Goal: Task Accomplishment & Management: Manage account settings

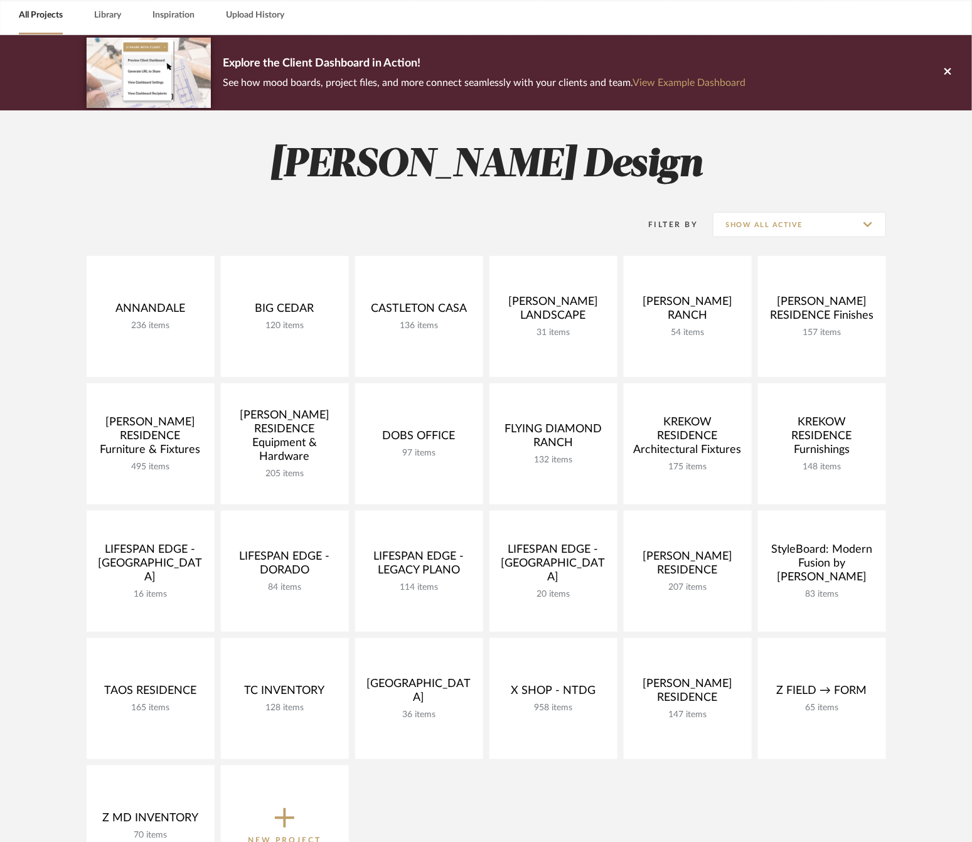
scroll to position [51, 0]
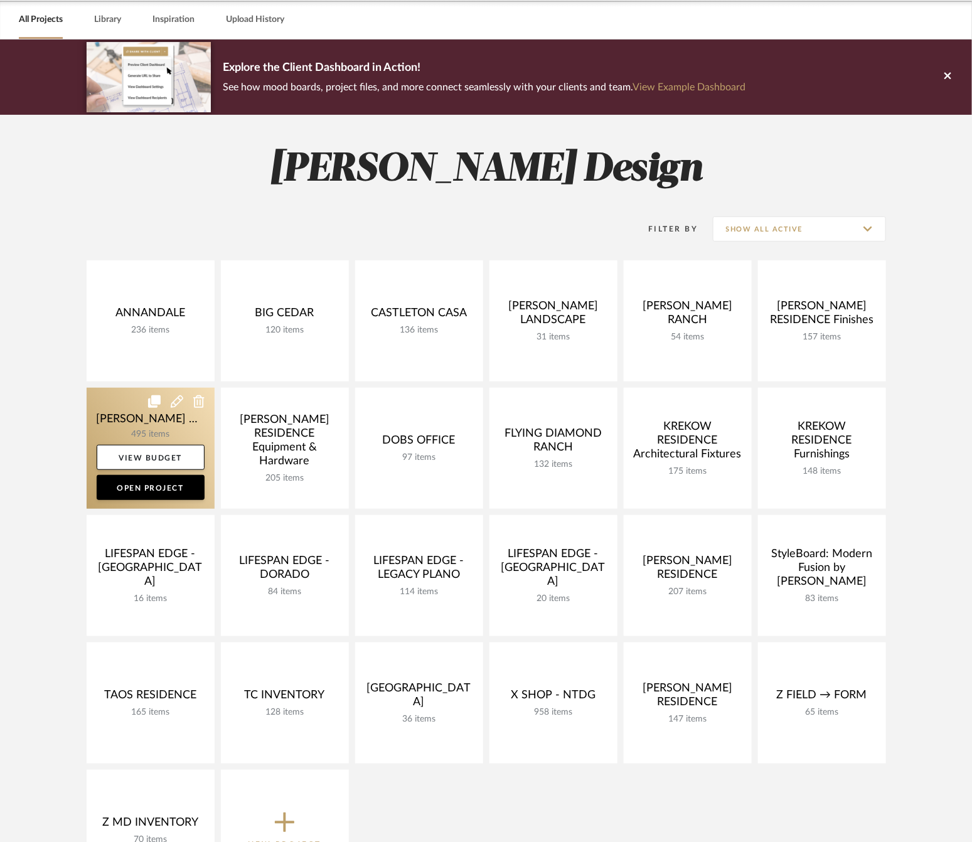
click at [122, 420] on link at bounding box center [151, 448] width 128 height 121
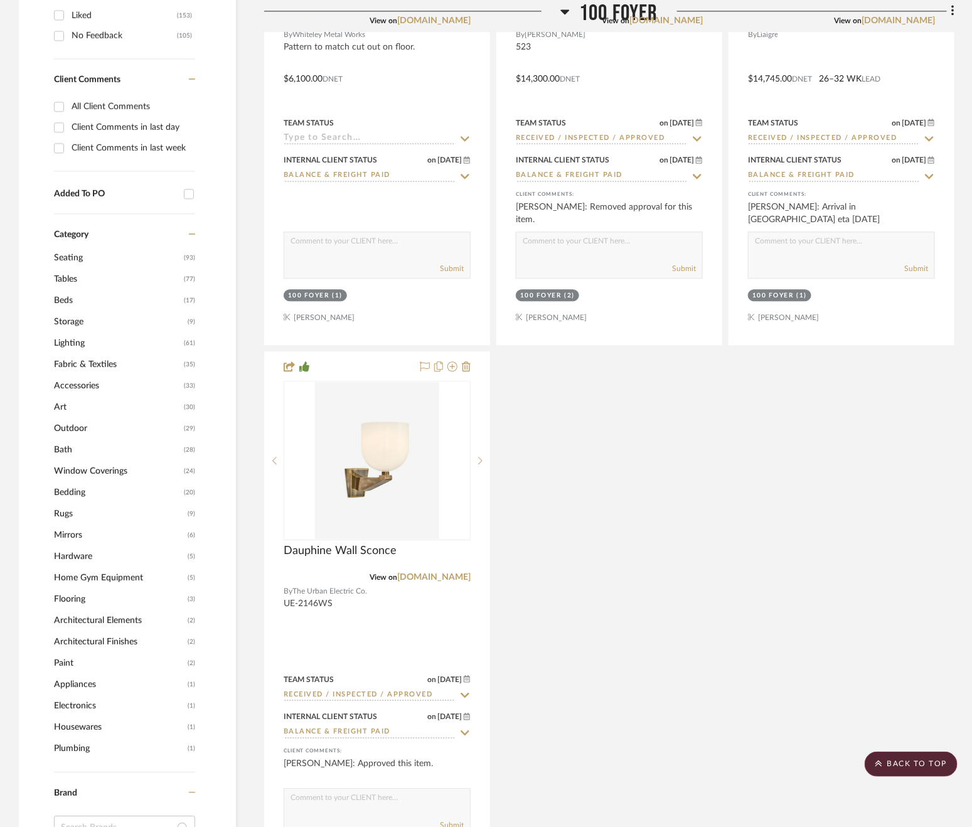
scroll to position [1196, 0]
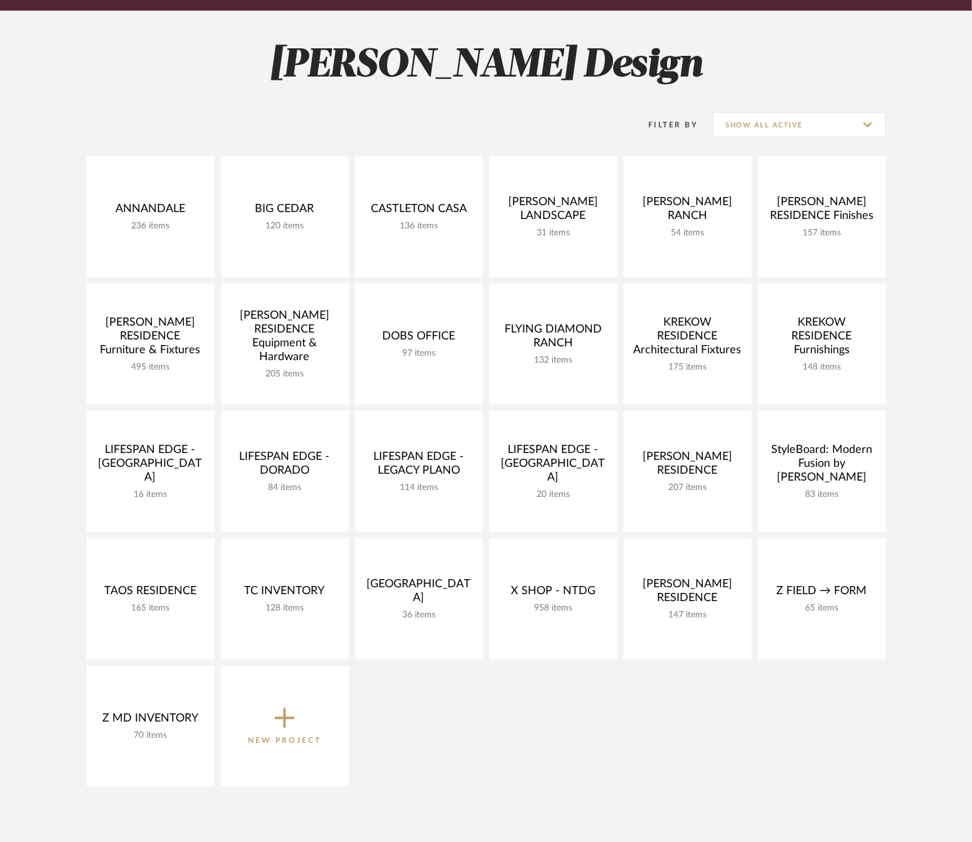
scroll to position [164, 0]
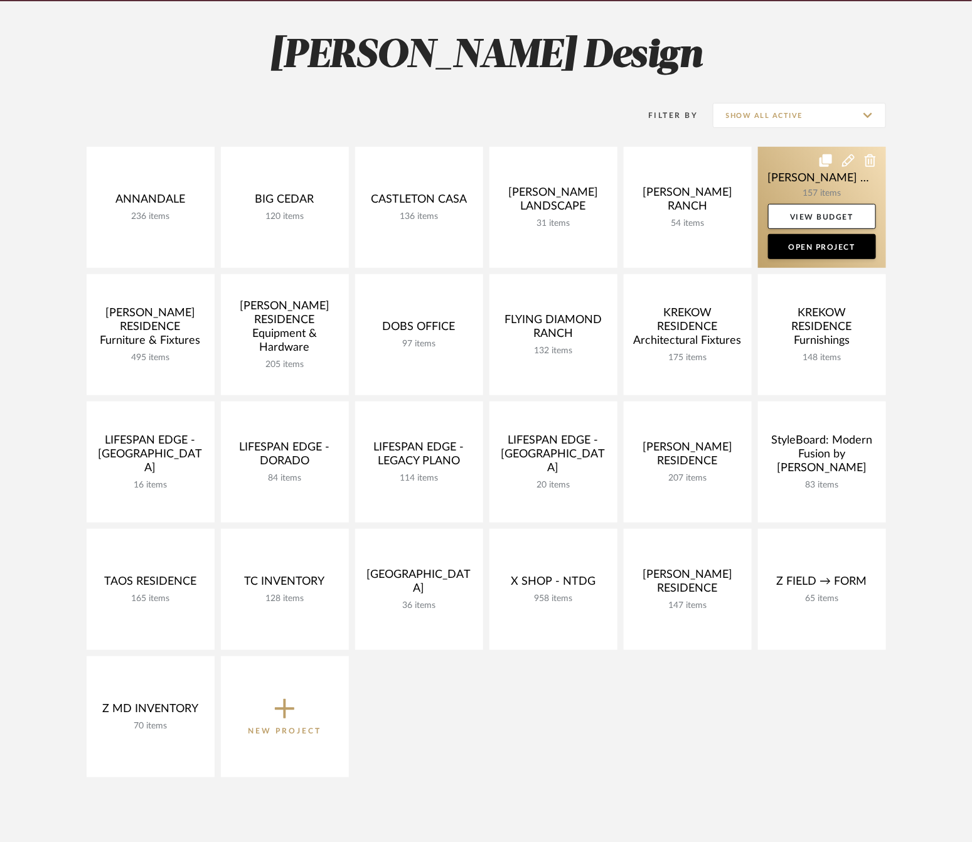
click at [786, 183] on link at bounding box center [822, 207] width 128 height 121
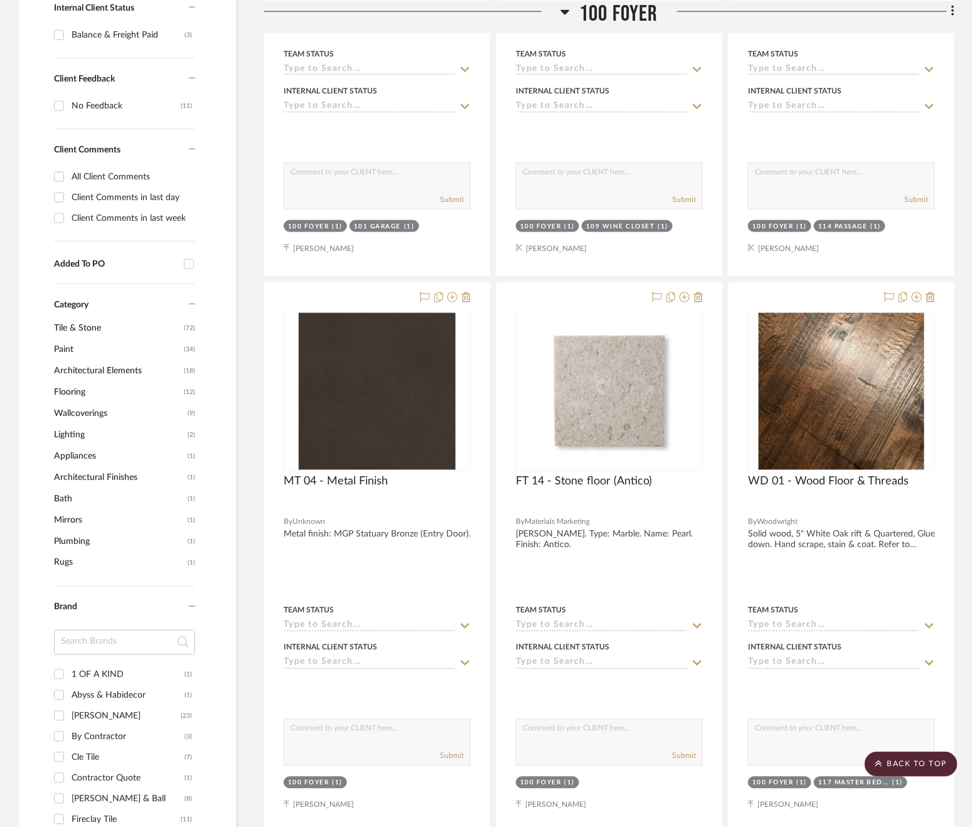
scroll to position [686, 0]
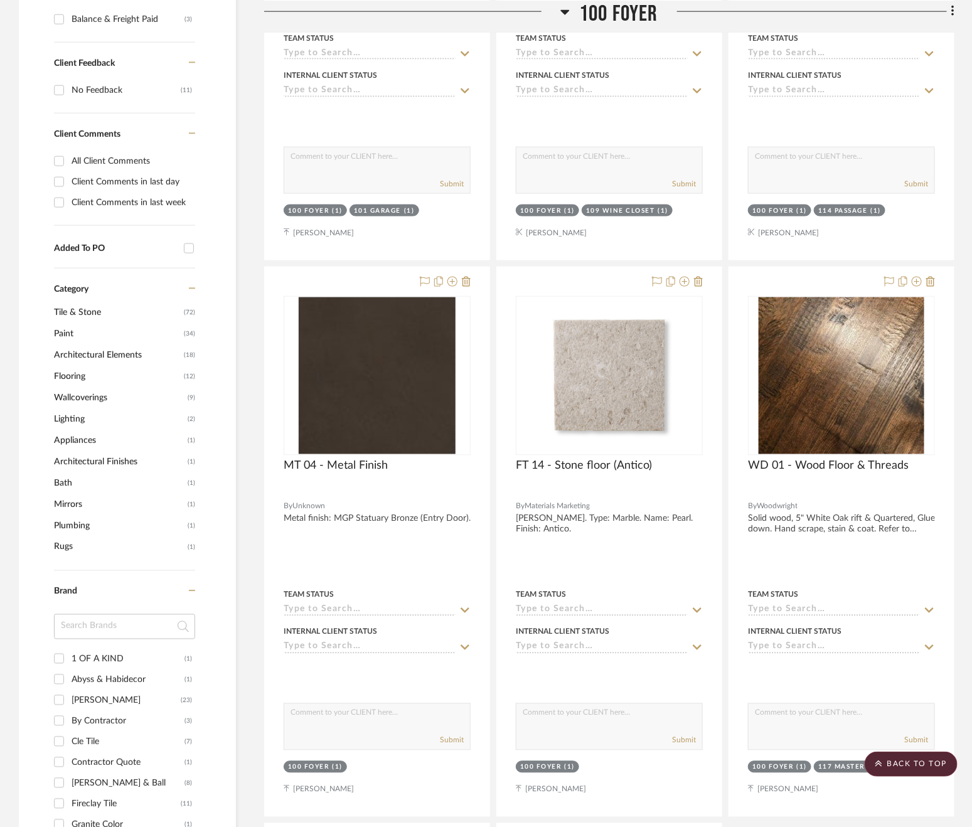
click at [83, 387] on span "Wallcoverings" at bounding box center [119, 397] width 131 height 21
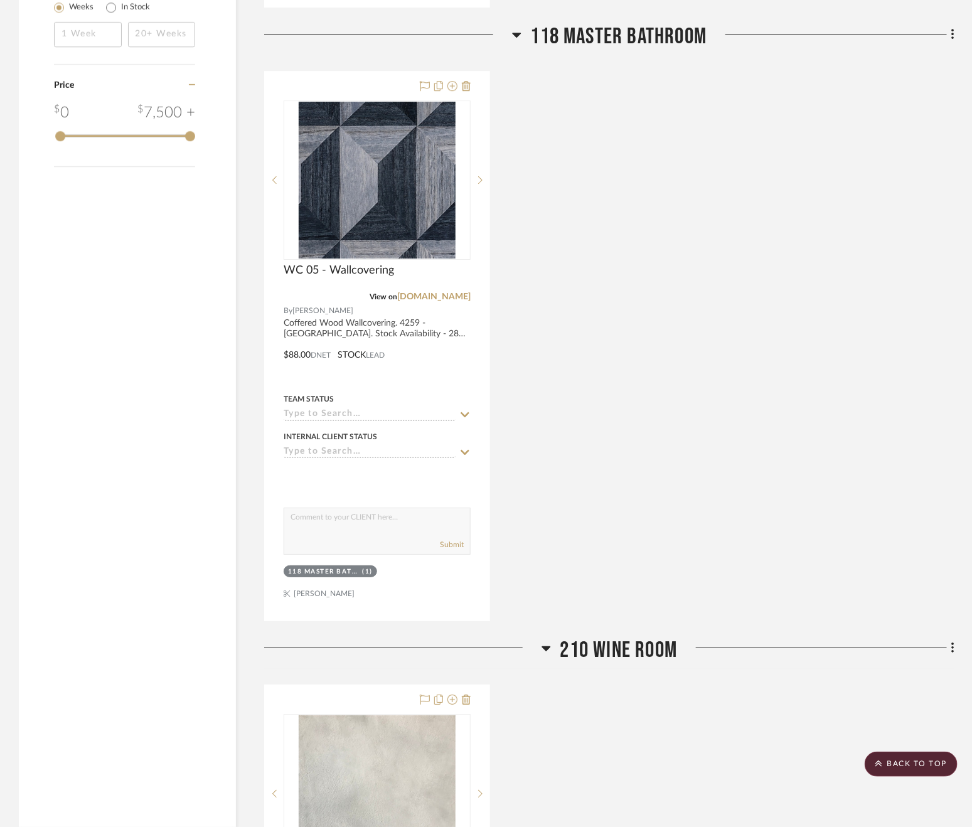
scroll to position [1591, 0]
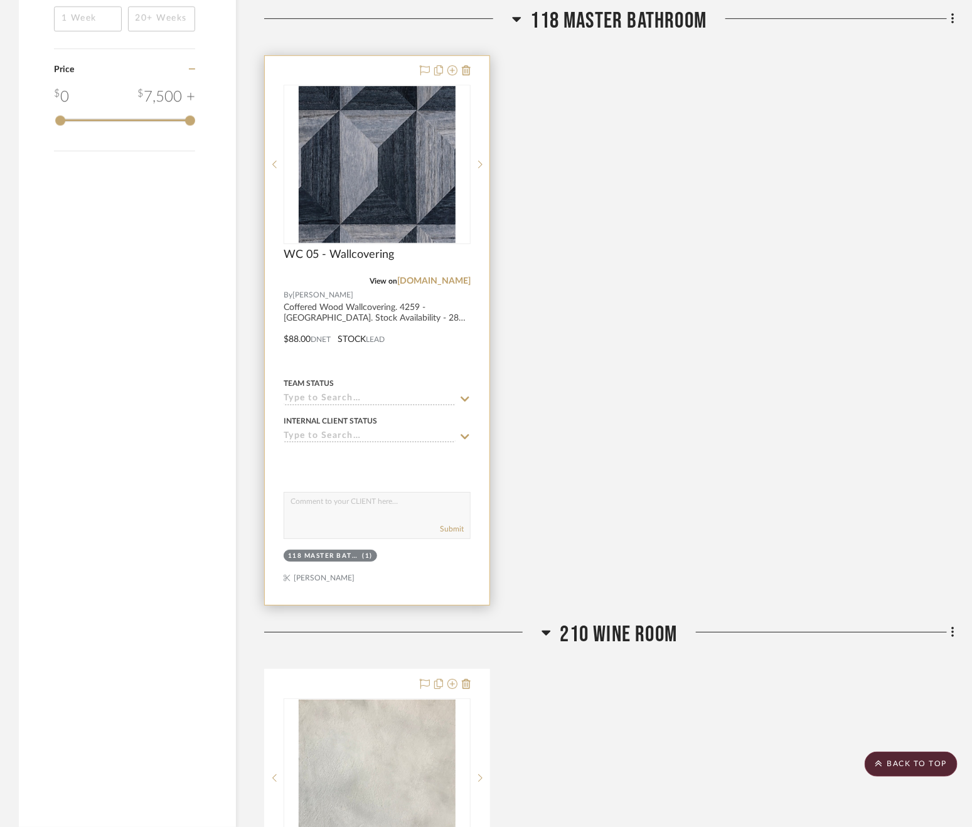
click at [0, 0] on img at bounding box center [0, 0] width 0 height 0
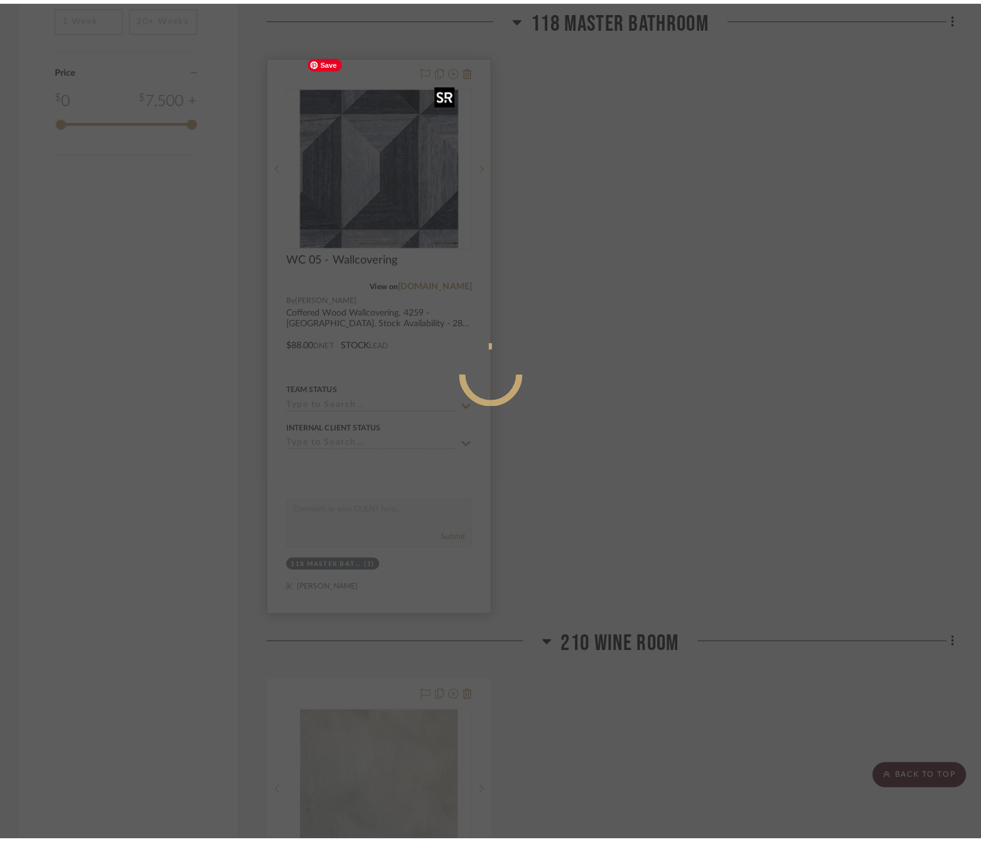
scroll to position [0, 0]
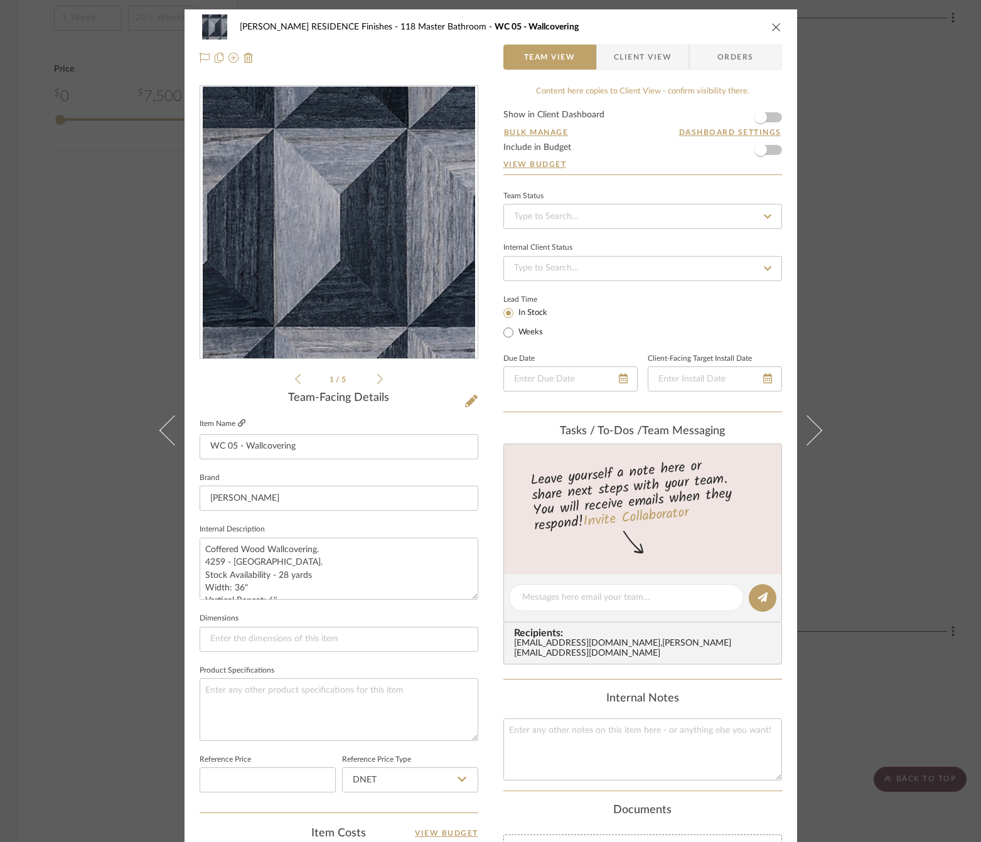
click at [240, 422] on icon at bounding box center [242, 423] width 8 height 8
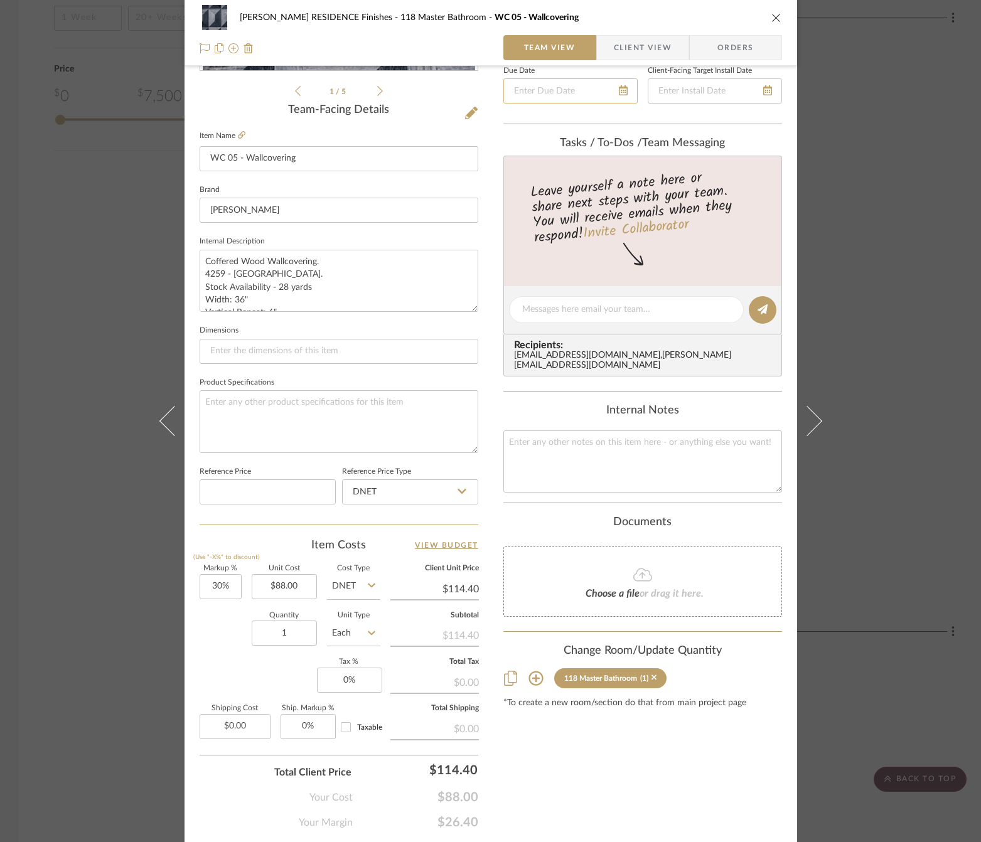
scroll to position [294, 0]
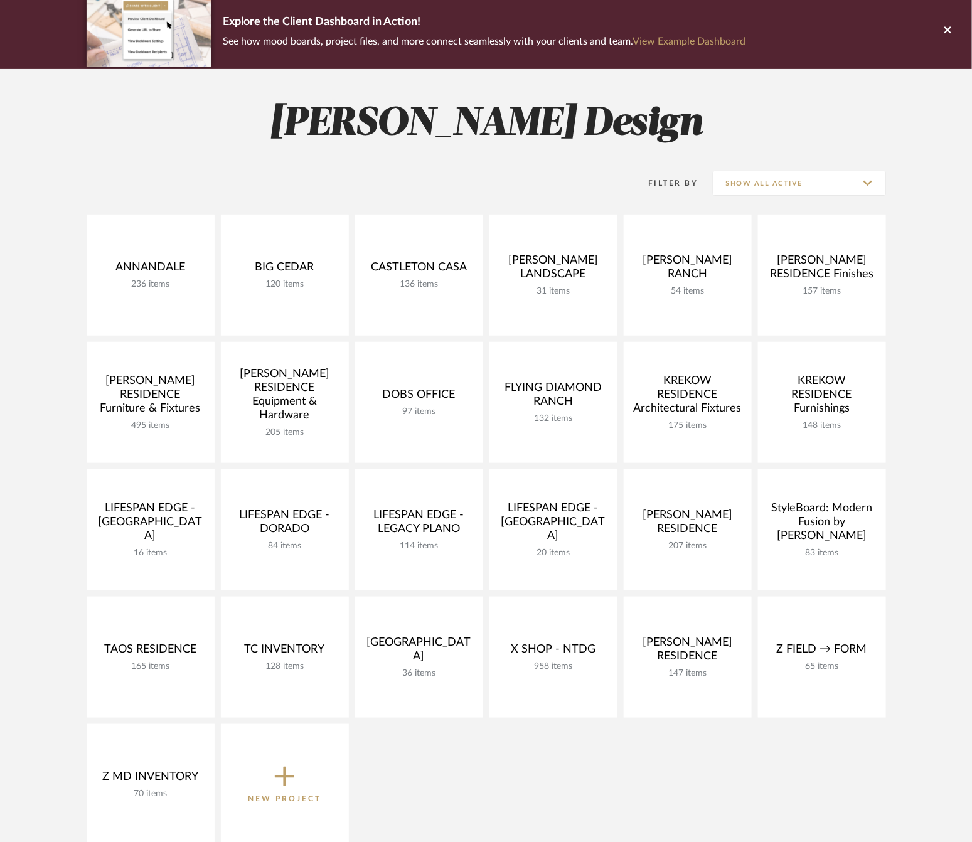
scroll to position [99, 0]
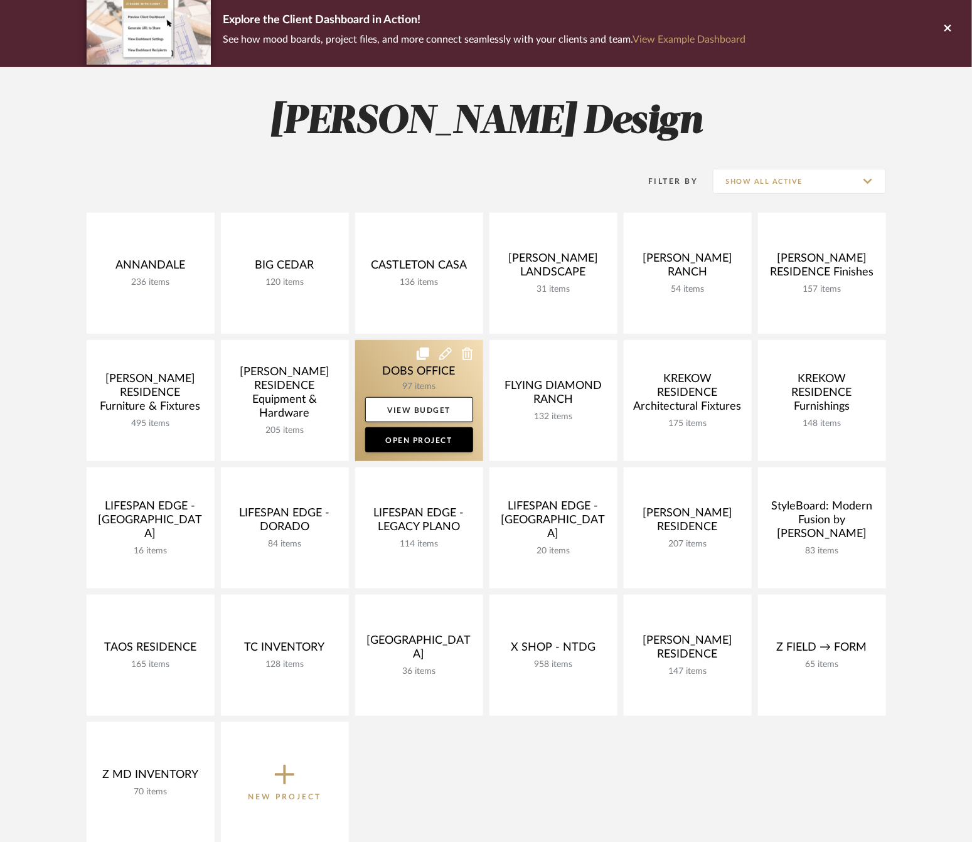
click at [395, 383] on link at bounding box center [419, 400] width 128 height 121
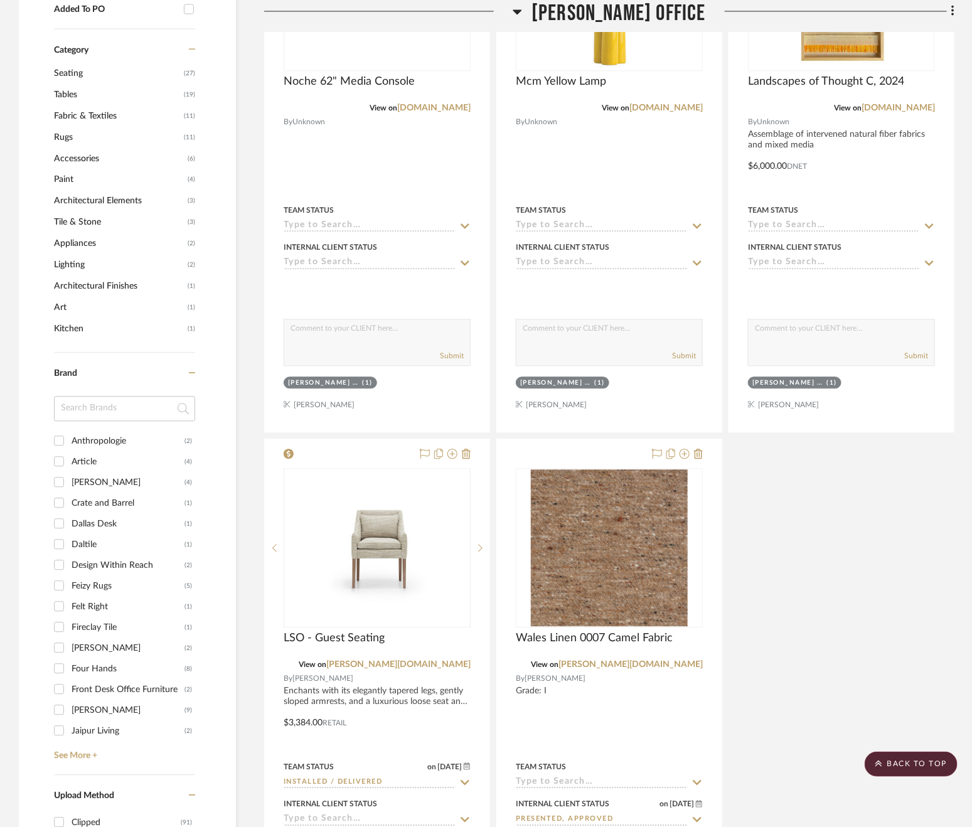
scroll to position [1104, 0]
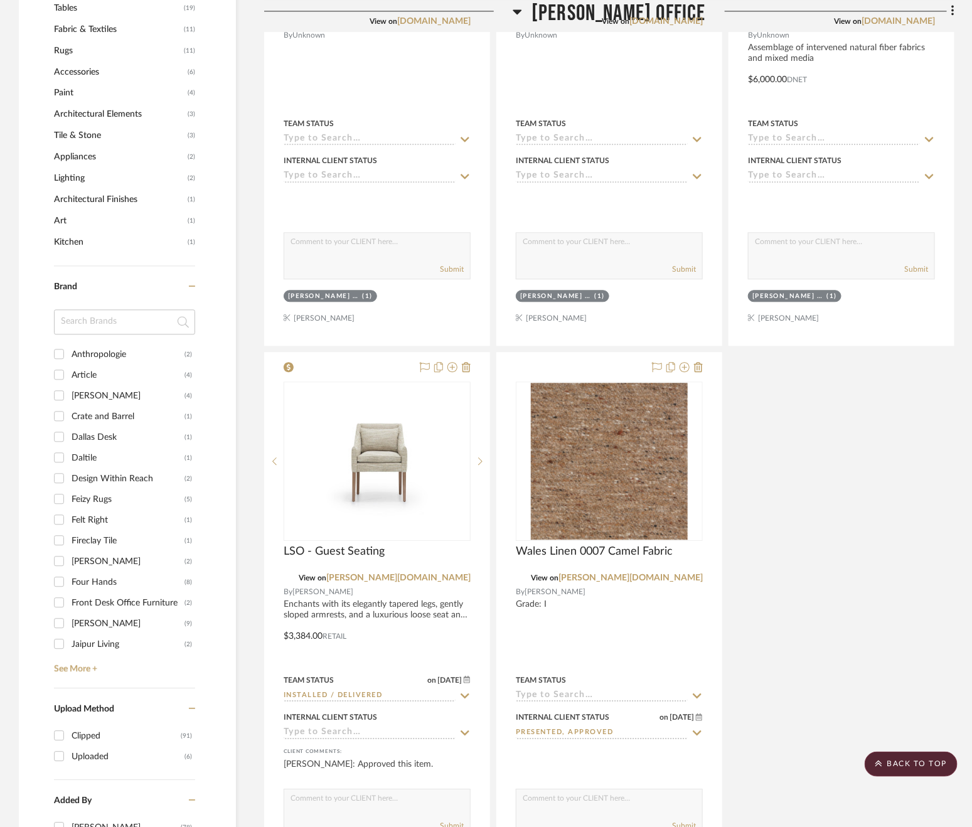
click at [80, 371] on div "Article" at bounding box center [128, 375] width 113 height 20
click at [69, 371] on input "Article (4)" at bounding box center [59, 375] width 20 height 20
checkbox input "true"
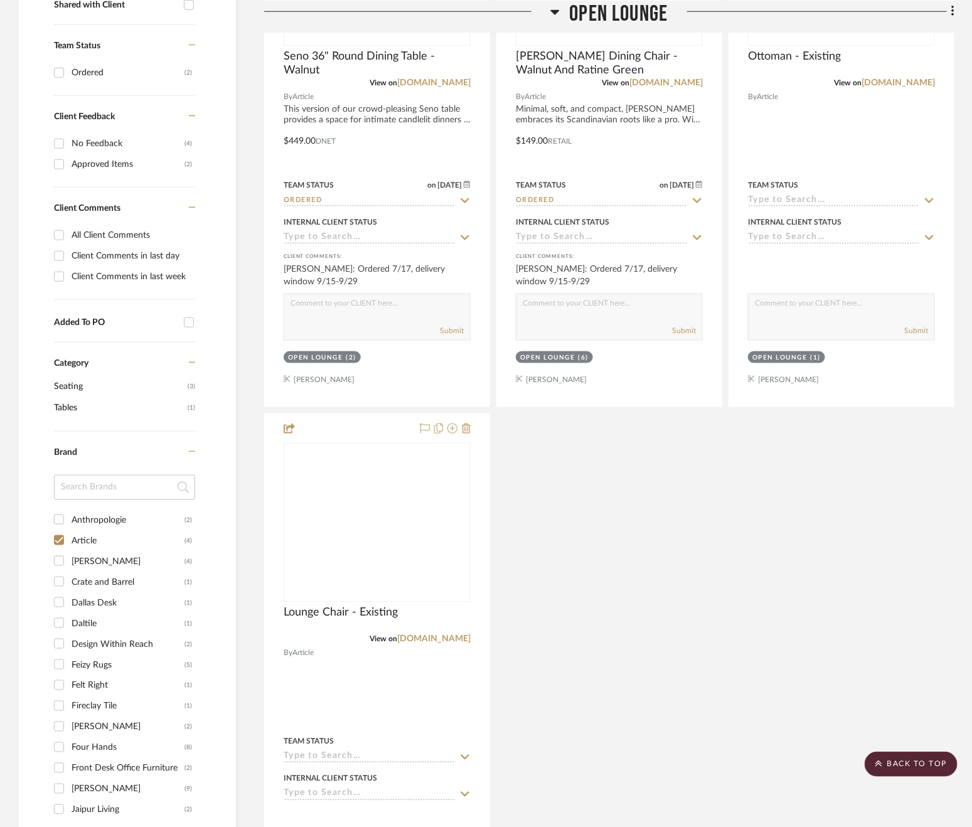
scroll to position [0, 0]
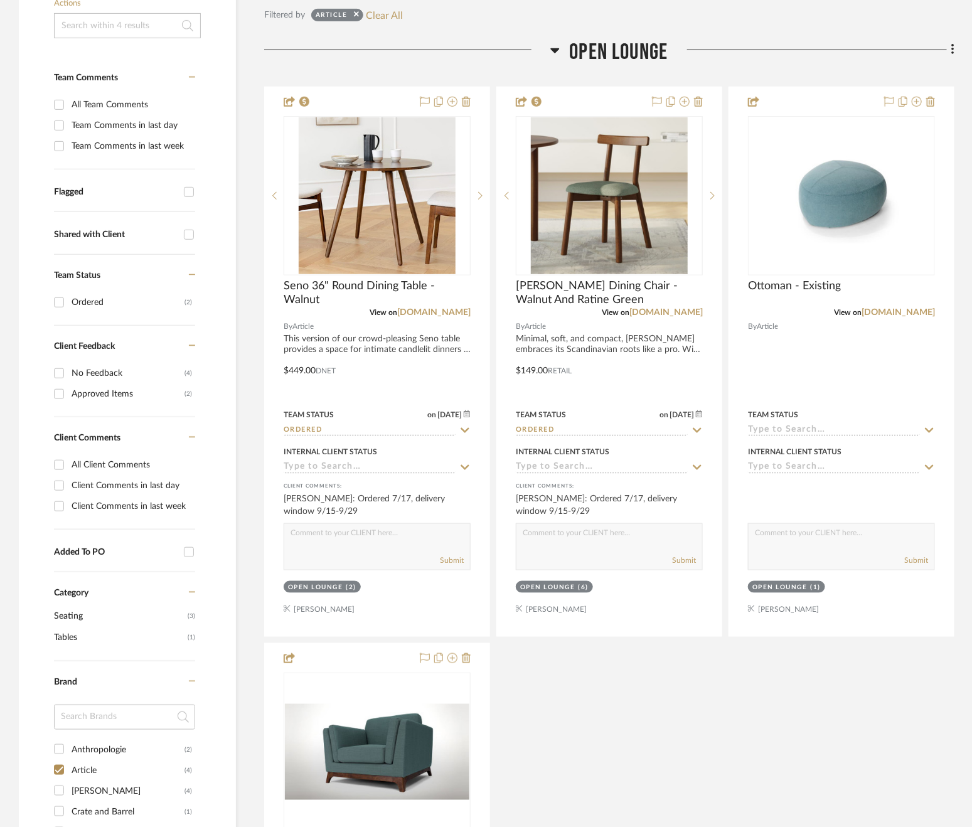
scroll to position [284, 0]
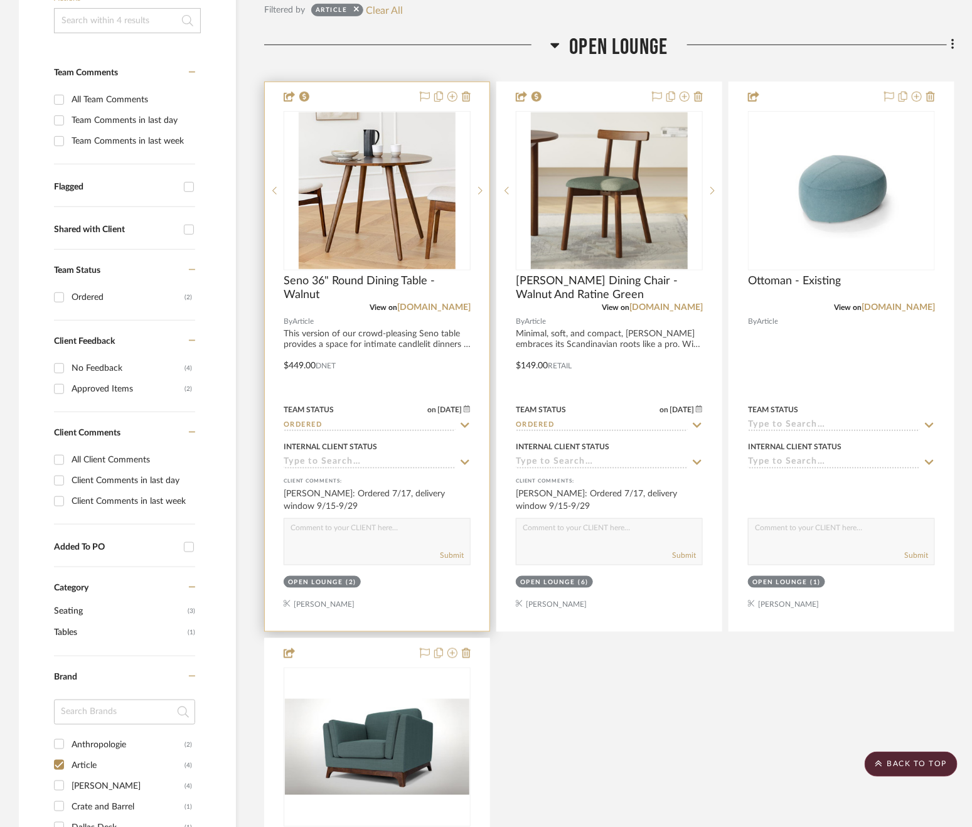
click at [461, 420] on icon at bounding box center [464, 425] width 11 height 10
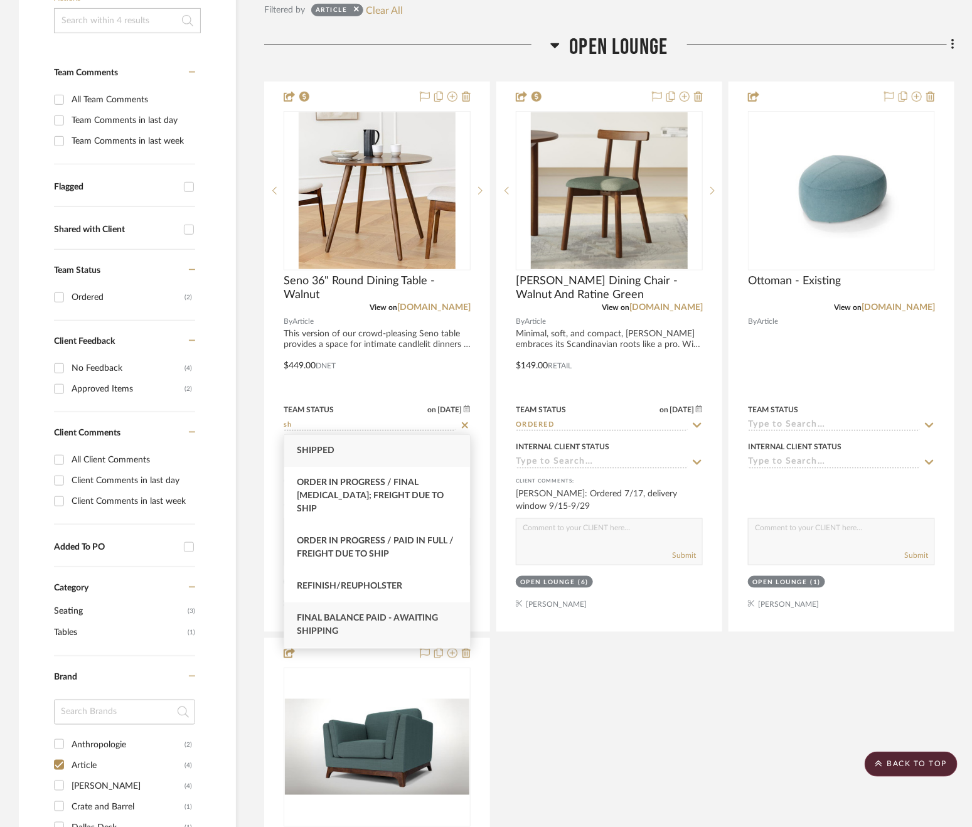
scroll to position [63, 0]
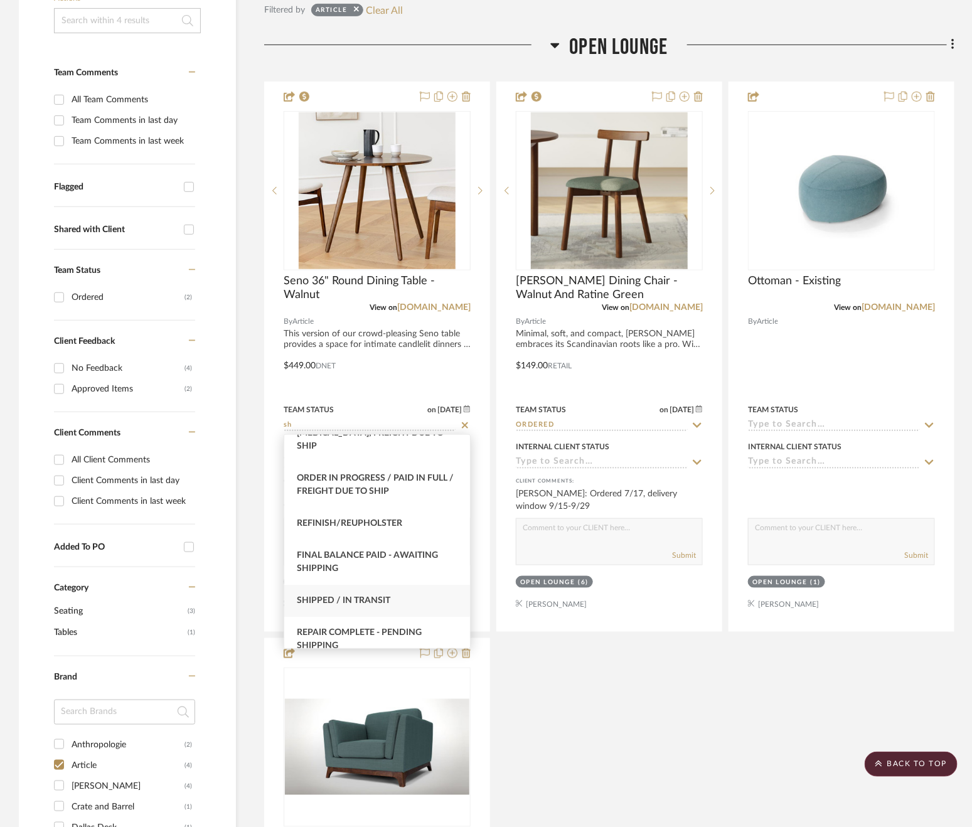
type input "sh"
click at [406, 585] on div "Shipped / In Transit" at bounding box center [377, 601] width 186 height 32
type input "9/2/2025"
type input "Shipped / In Transit"
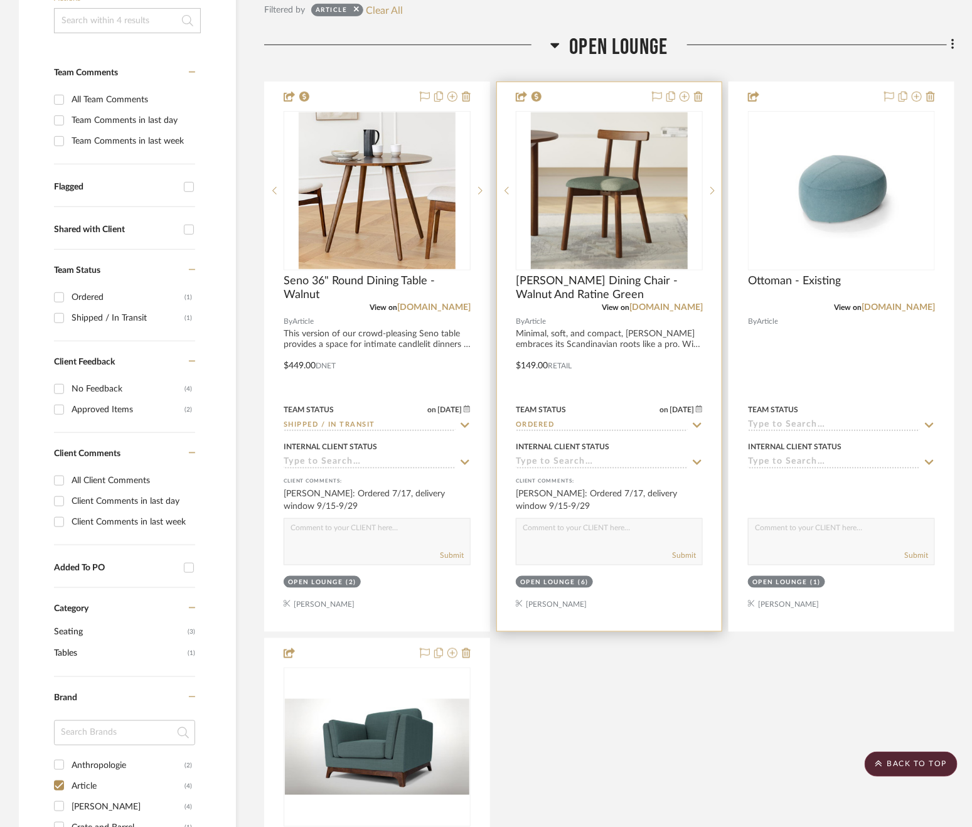
click at [698, 424] on icon at bounding box center [697, 425] width 9 height 5
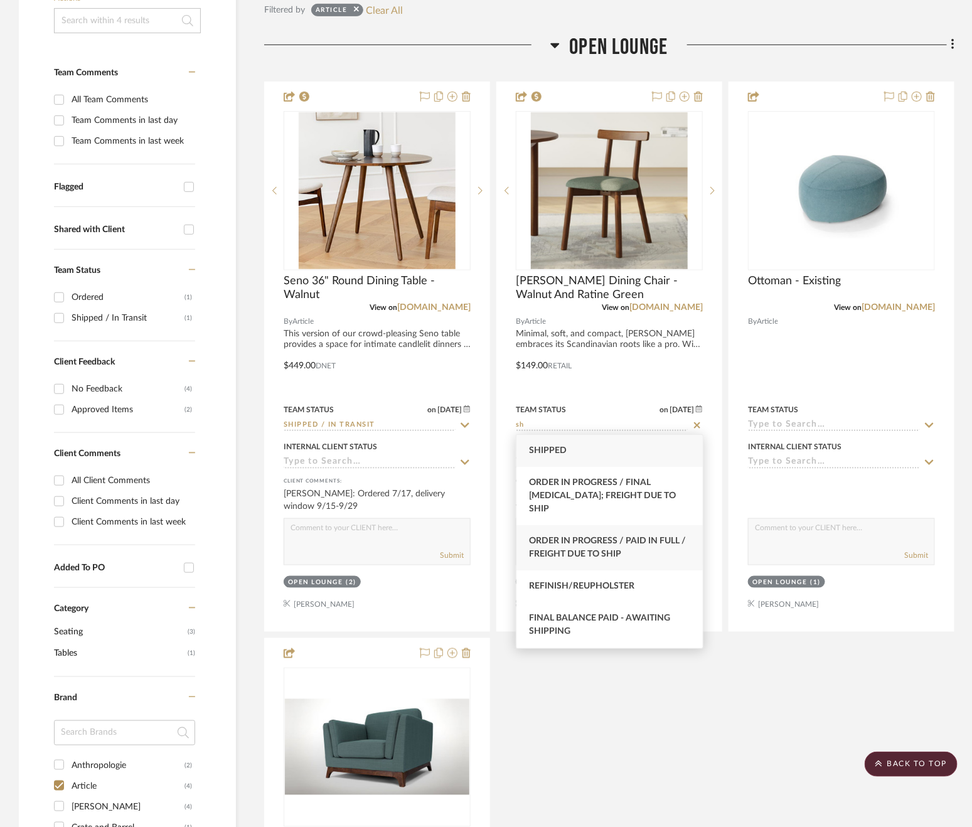
scroll to position [34, 0]
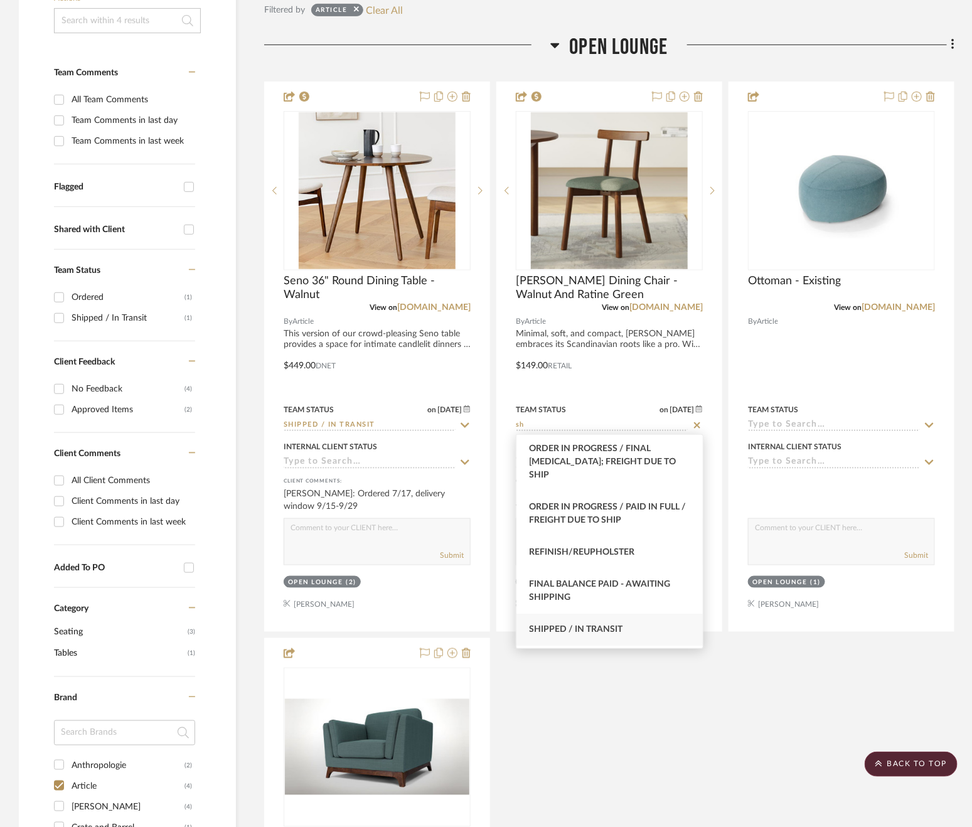
type input "sh"
click at [589, 625] on span "Shipped / In Transit" at bounding box center [575, 629] width 93 height 9
type input "9/2/2025"
type input "Shipped / In Transit"
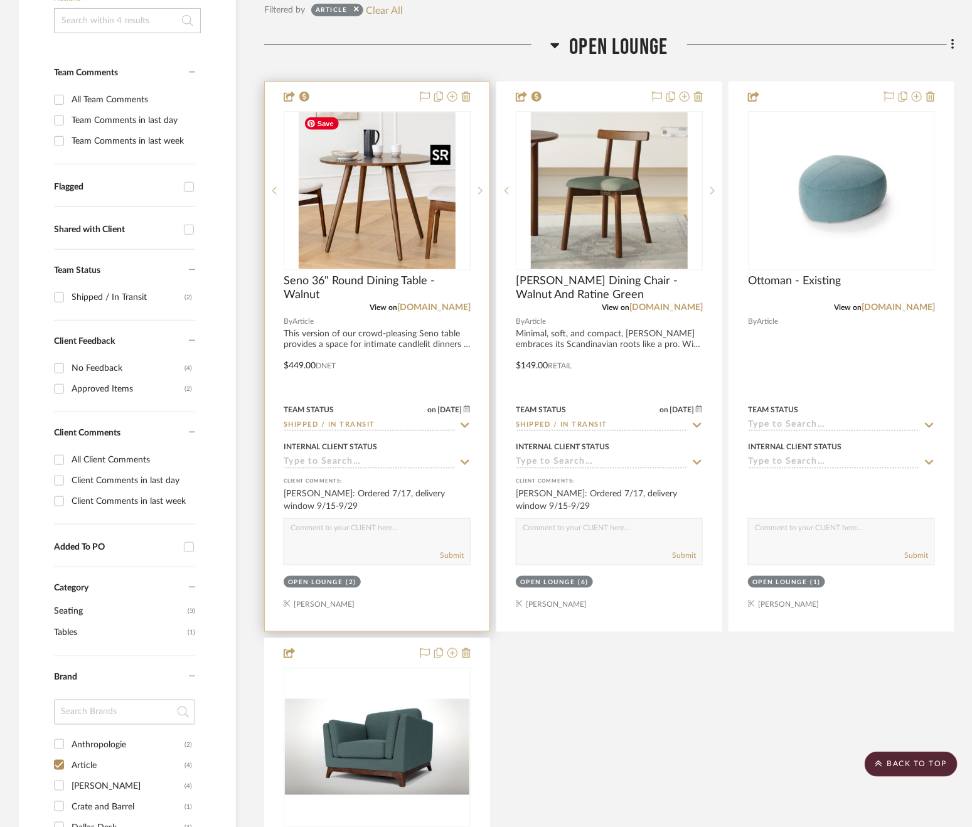
click at [400, 221] on img "0" at bounding box center [377, 190] width 157 height 157
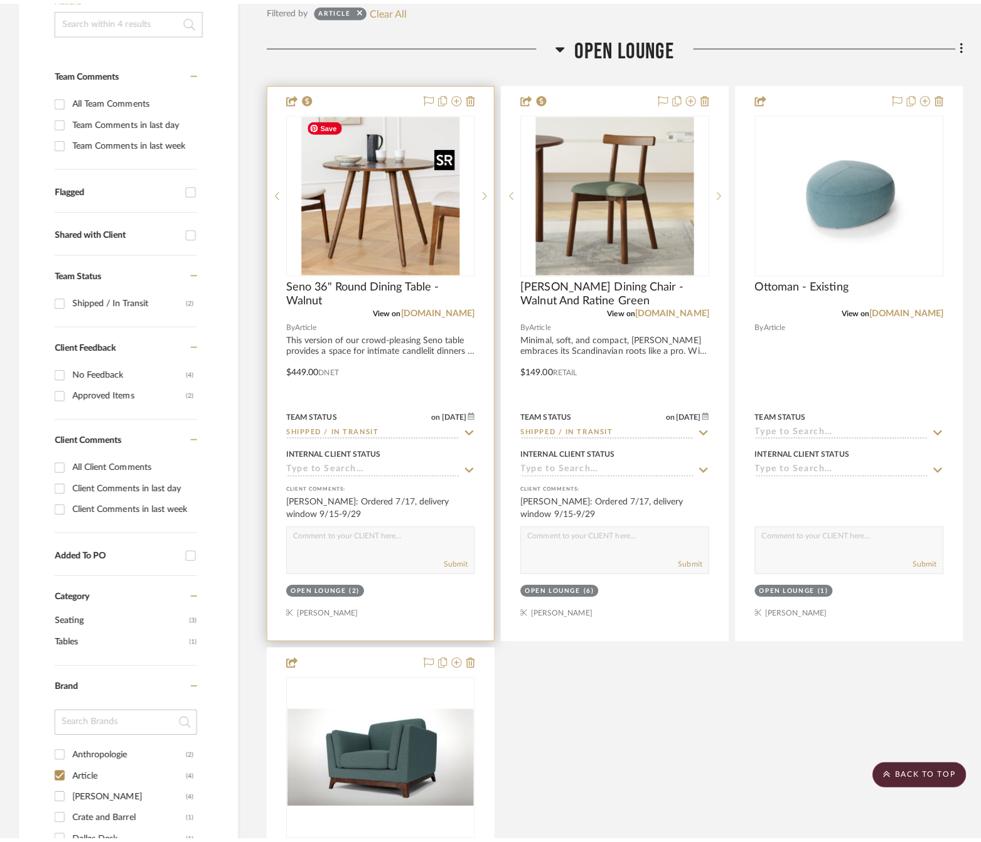
scroll to position [0, 0]
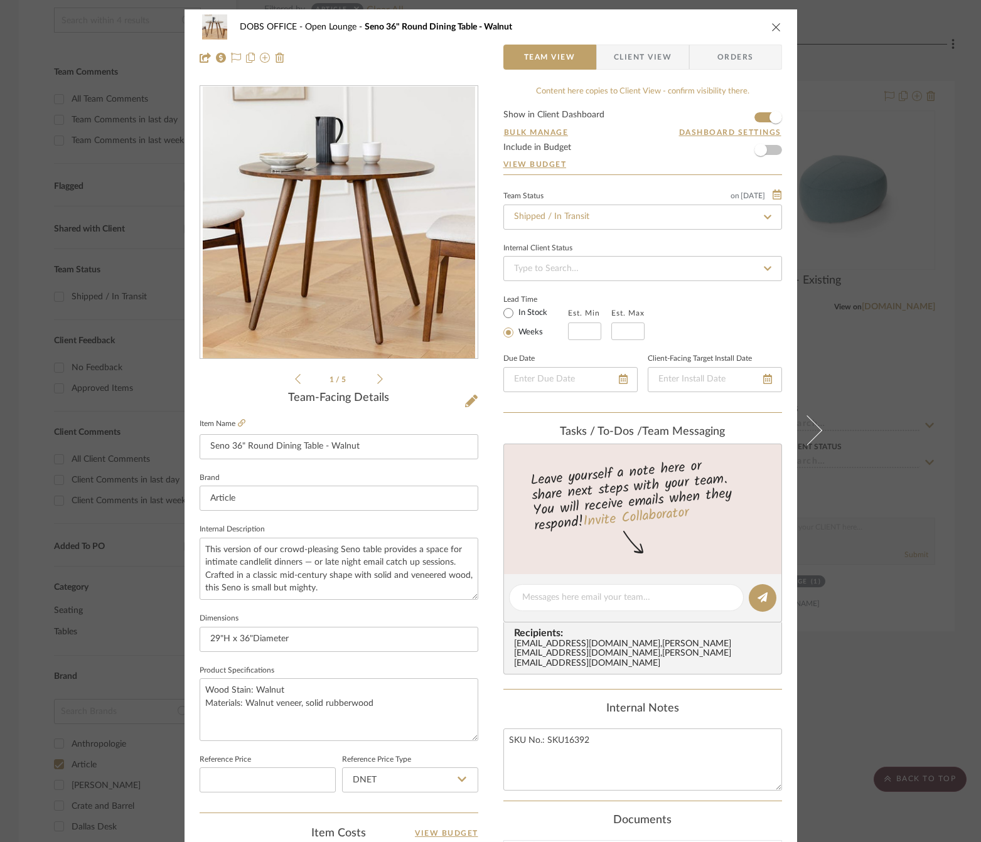
click at [666, 58] on span "Client View" at bounding box center [643, 57] width 58 height 25
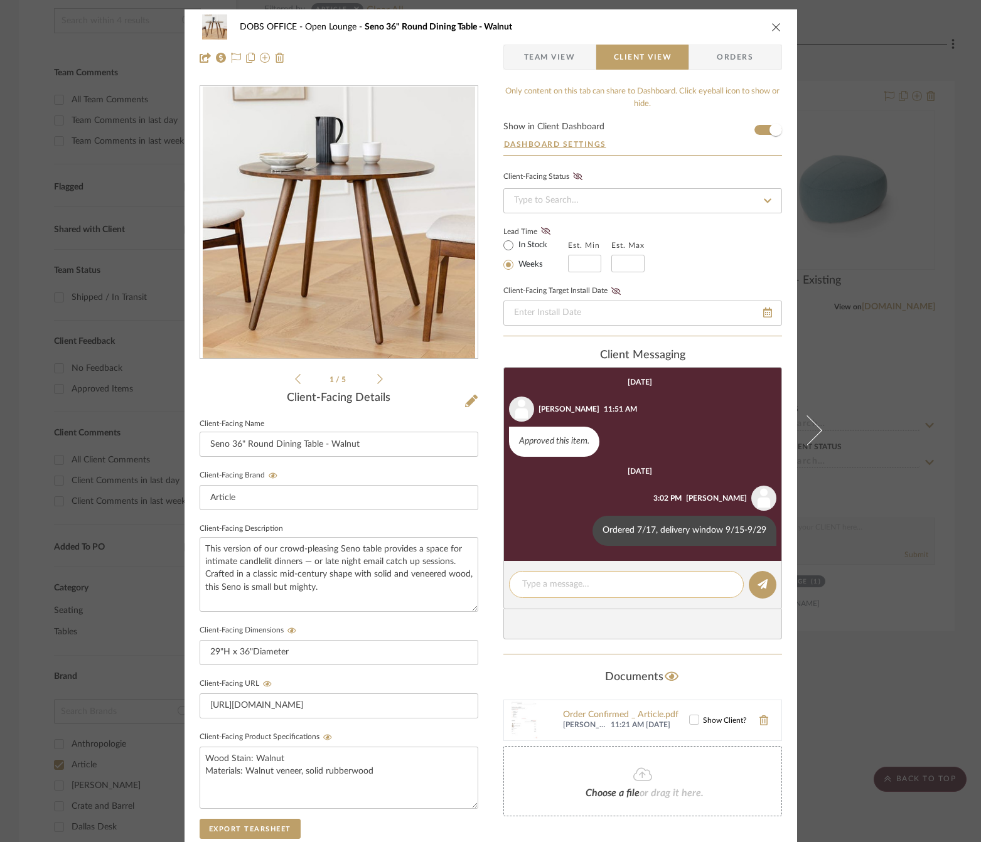
click at [585, 586] on textarea at bounding box center [626, 584] width 208 height 13
drag, startPoint x: 582, startPoint y: 586, endPoint x: 509, endPoint y: 586, distance: 72.8
click at [509, 586] on div "Shipped 8/30" at bounding box center [626, 584] width 235 height 27
type textarea "Shipped 8/30"
click at [757, 587] on icon at bounding box center [762, 584] width 10 height 10
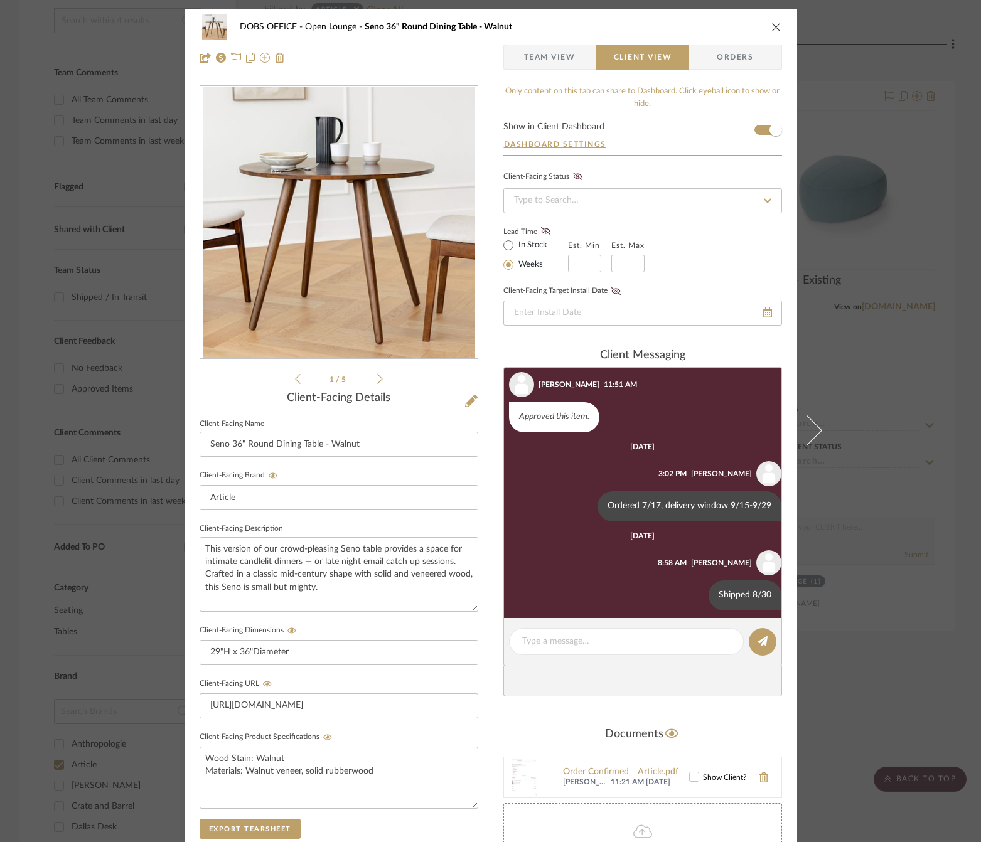
scroll to position [32, 0]
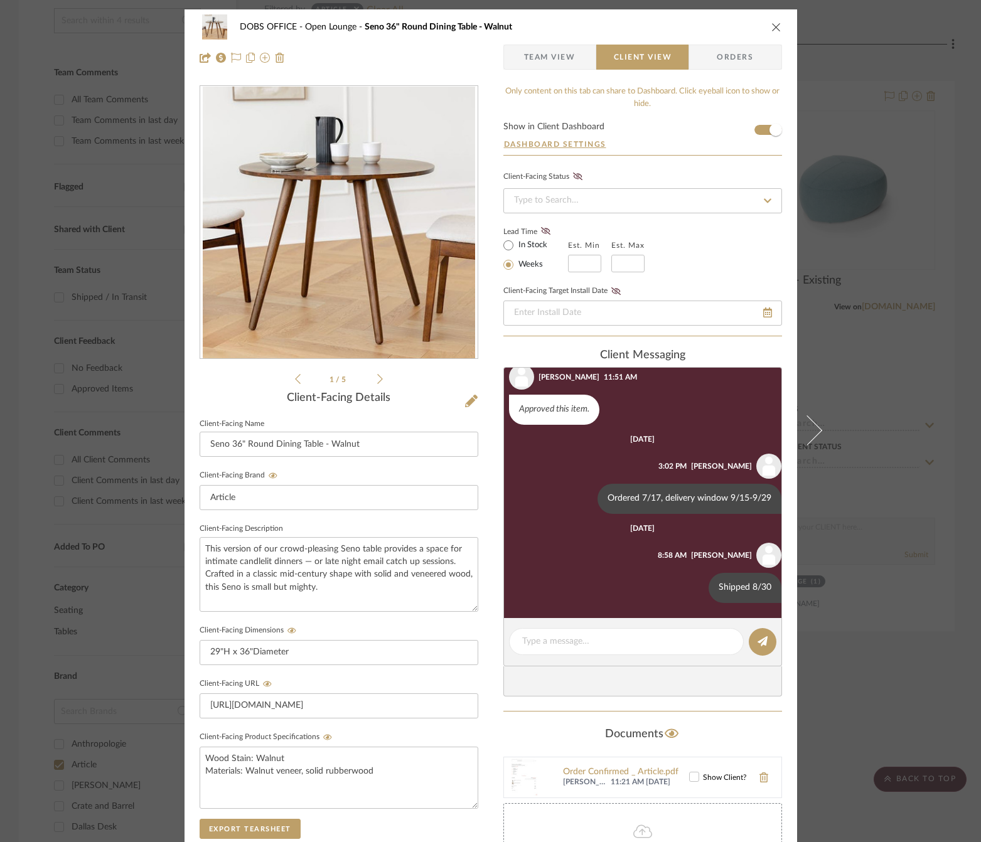
click at [905, 392] on div "DOBS OFFICE Open Lounge Seno 36" Round Dining Table - Walnut Team View Client V…" at bounding box center [490, 421] width 981 height 842
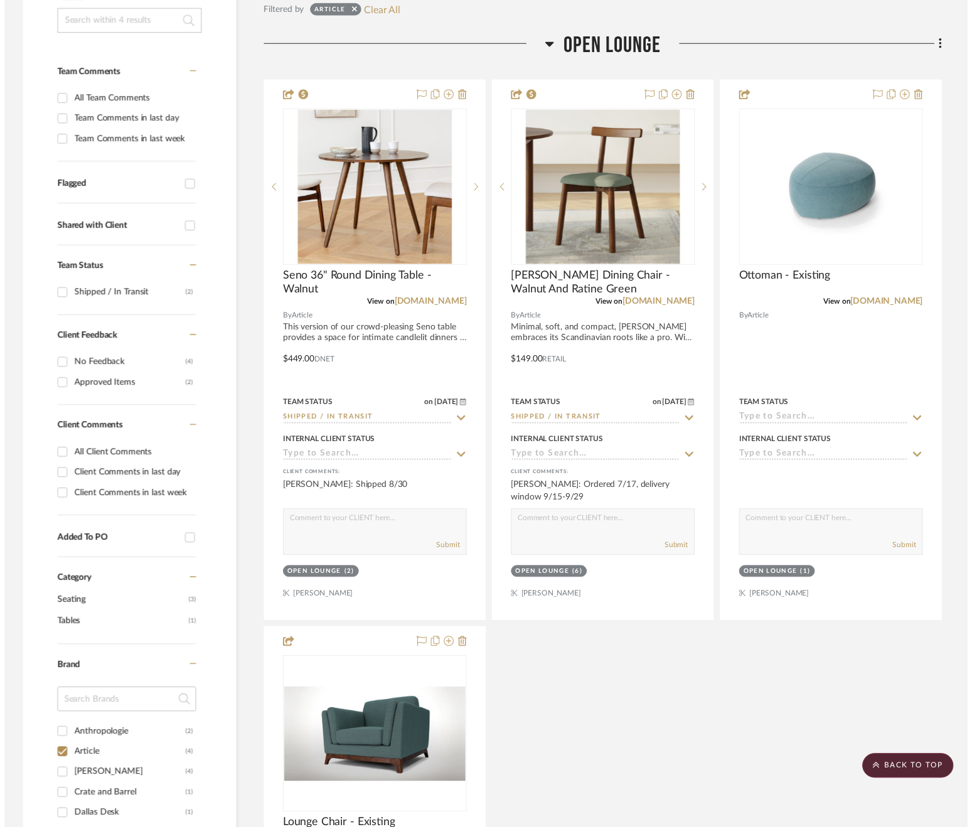
scroll to position [284, 0]
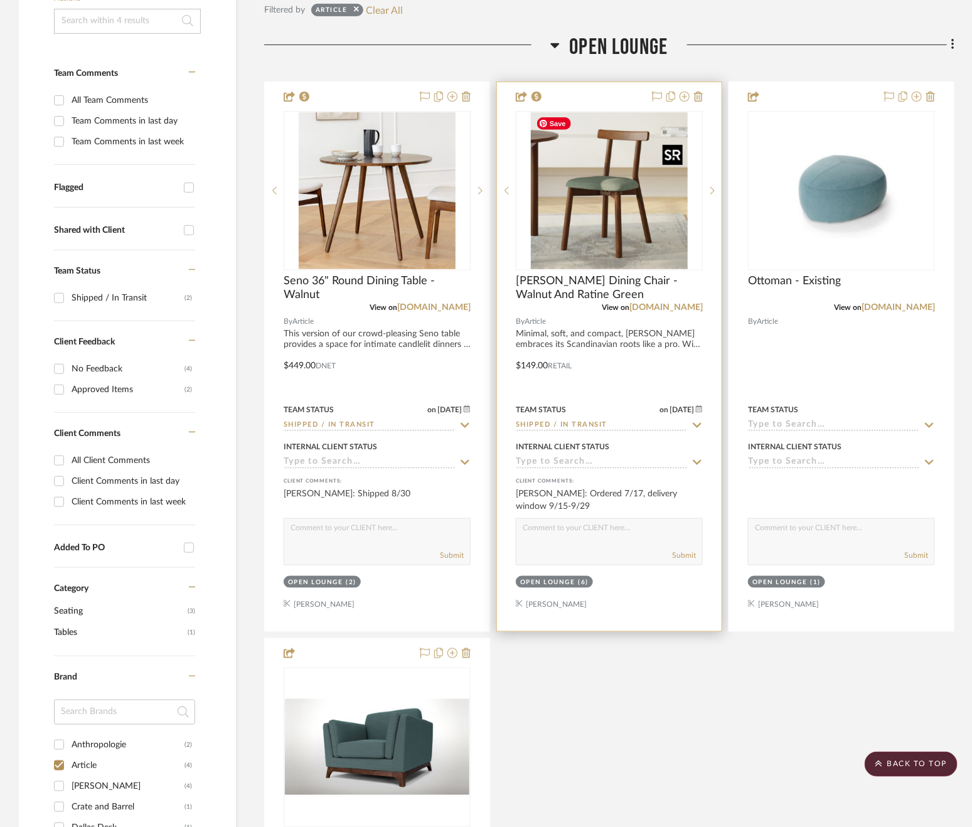
click at [637, 163] on img "0" at bounding box center [609, 190] width 157 height 157
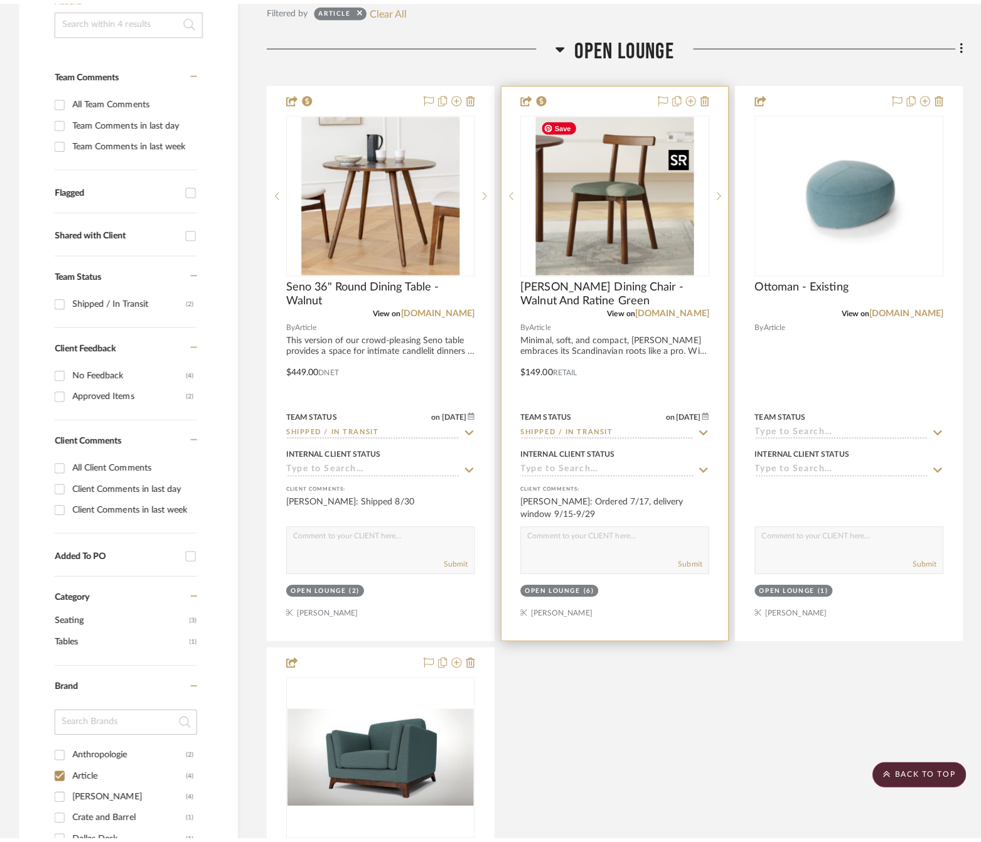
scroll to position [0, 0]
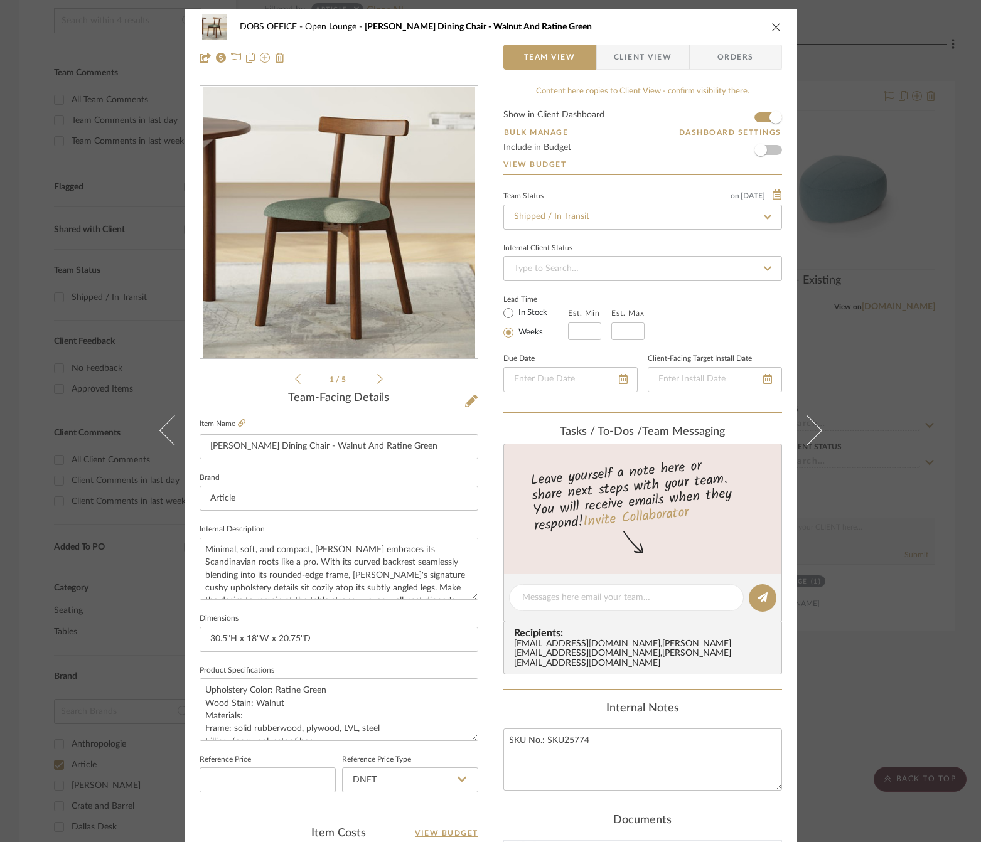
click at [622, 63] on span "Client View" at bounding box center [643, 57] width 58 height 25
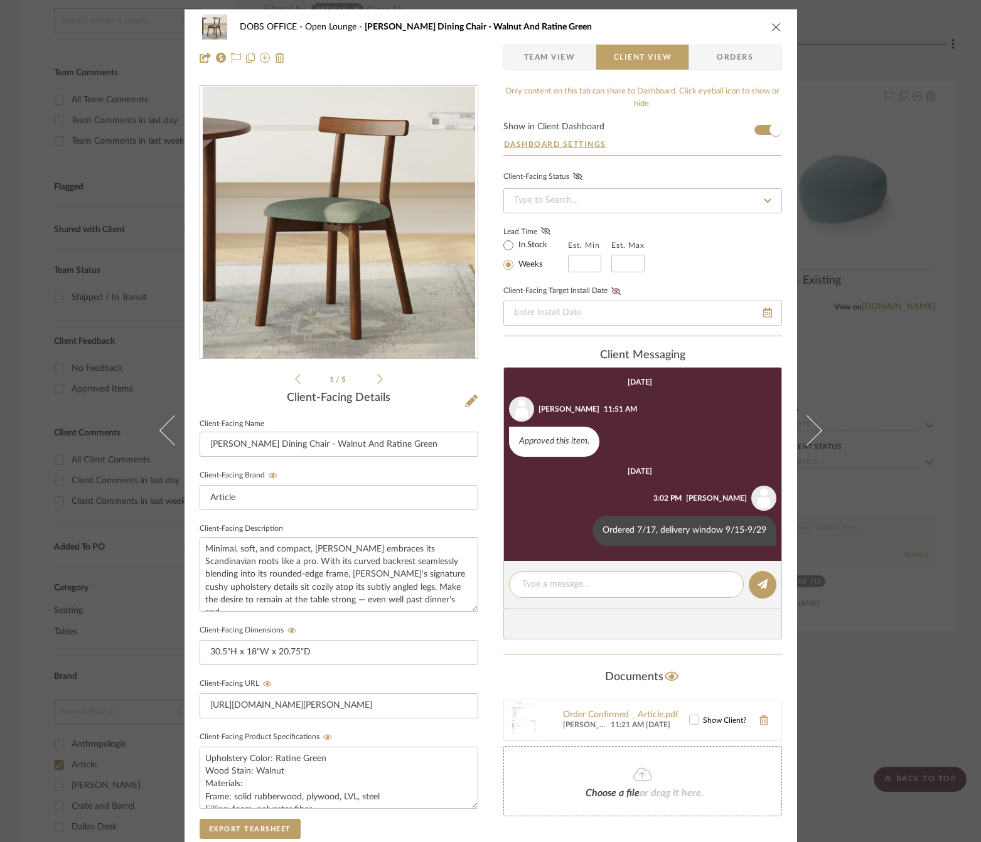
click at [575, 575] on div at bounding box center [626, 584] width 235 height 27
click at [575, 586] on textarea at bounding box center [626, 584] width 208 height 13
paste textarea "Shipped 8/30"
type textarea "Shipped 8/30"
click at [761, 573] on button at bounding box center [763, 585] width 28 height 28
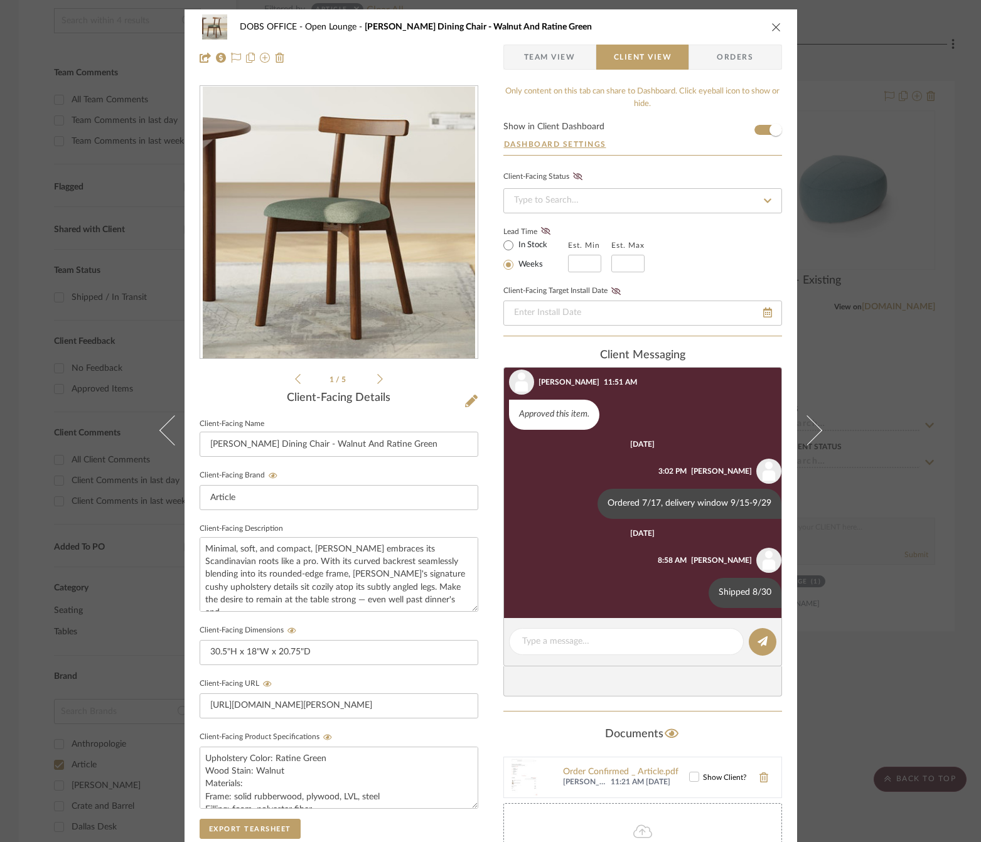
scroll to position [32, 0]
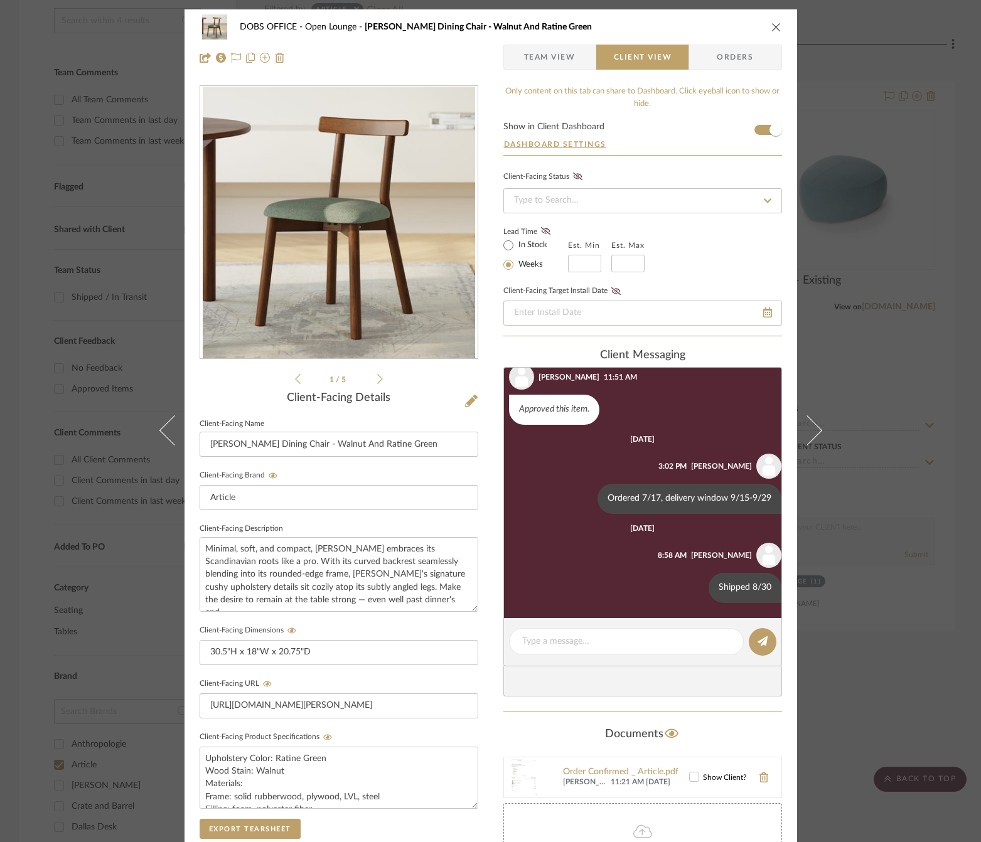
click at [875, 484] on div "DOBS OFFICE Open Lounge Ulka Dining Chair - Walnut And Ratine Green Team View C…" at bounding box center [490, 421] width 981 height 842
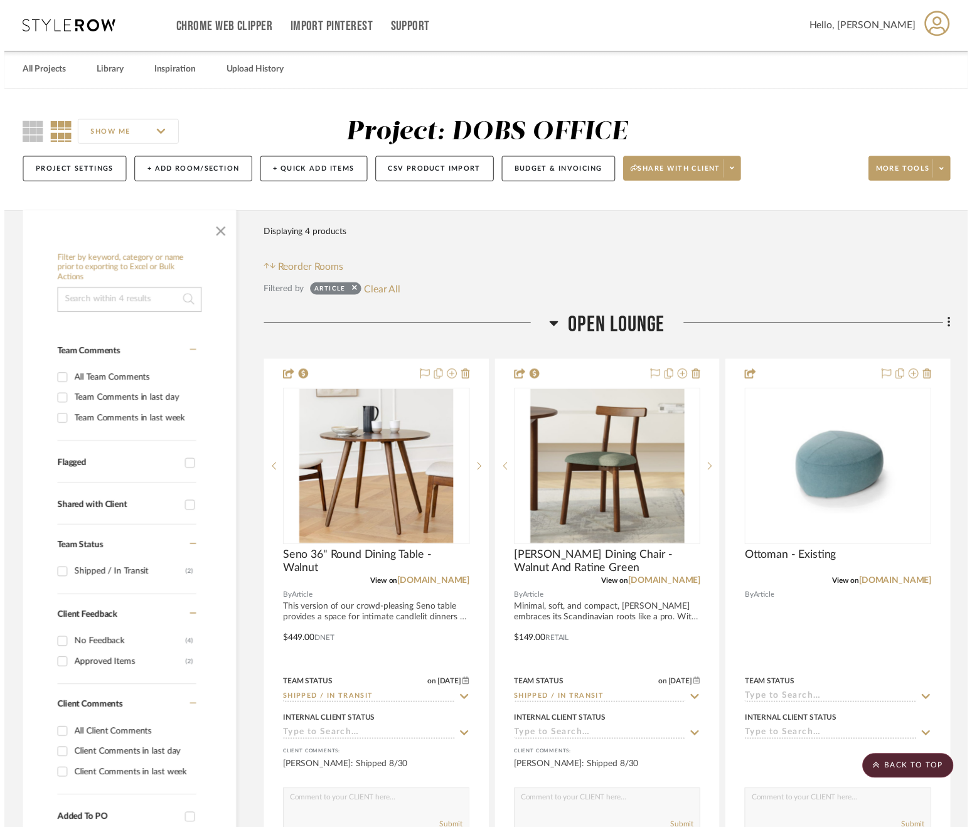
scroll to position [284, 0]
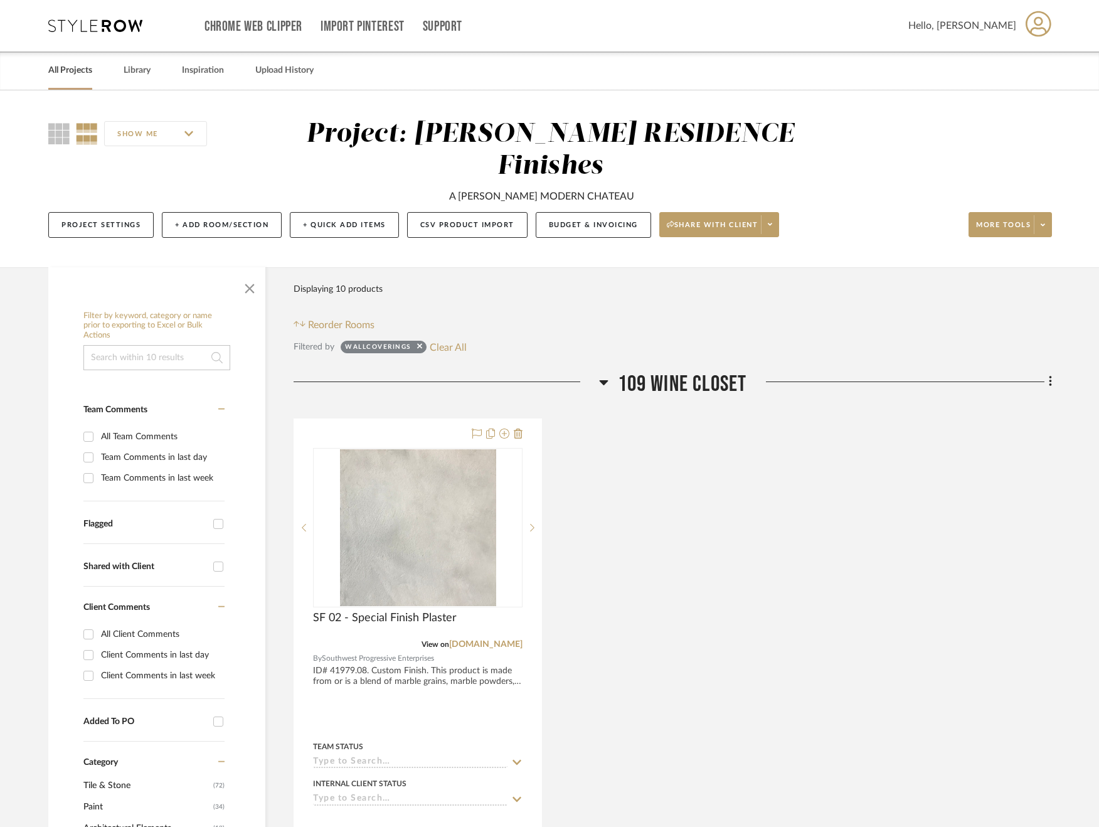
click at [67, 82] on div "All Projects" at bounding box center [70, 70] width 44 height 38
click at [59, 62] on link "All Projects" at bounding box center [70, 70] width 44 height 17
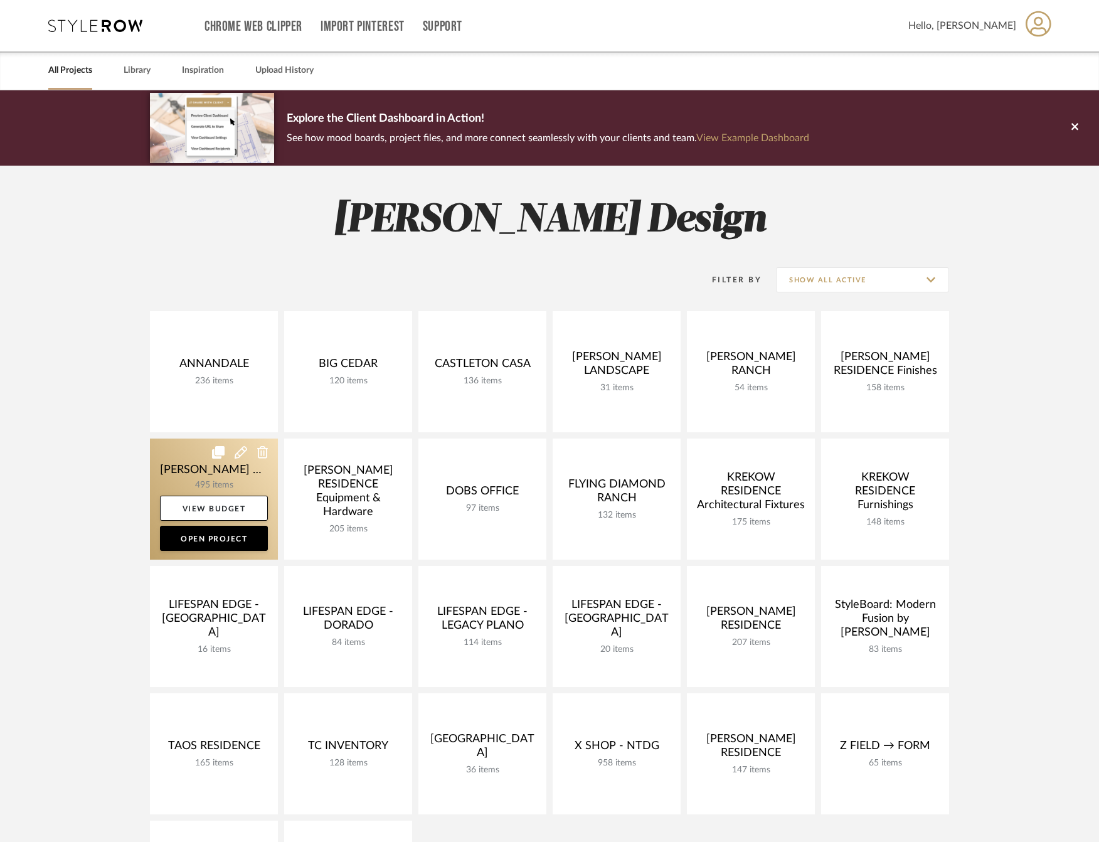
click at [186, 464] on link at bounding box center [214, 499] width 128 height 121
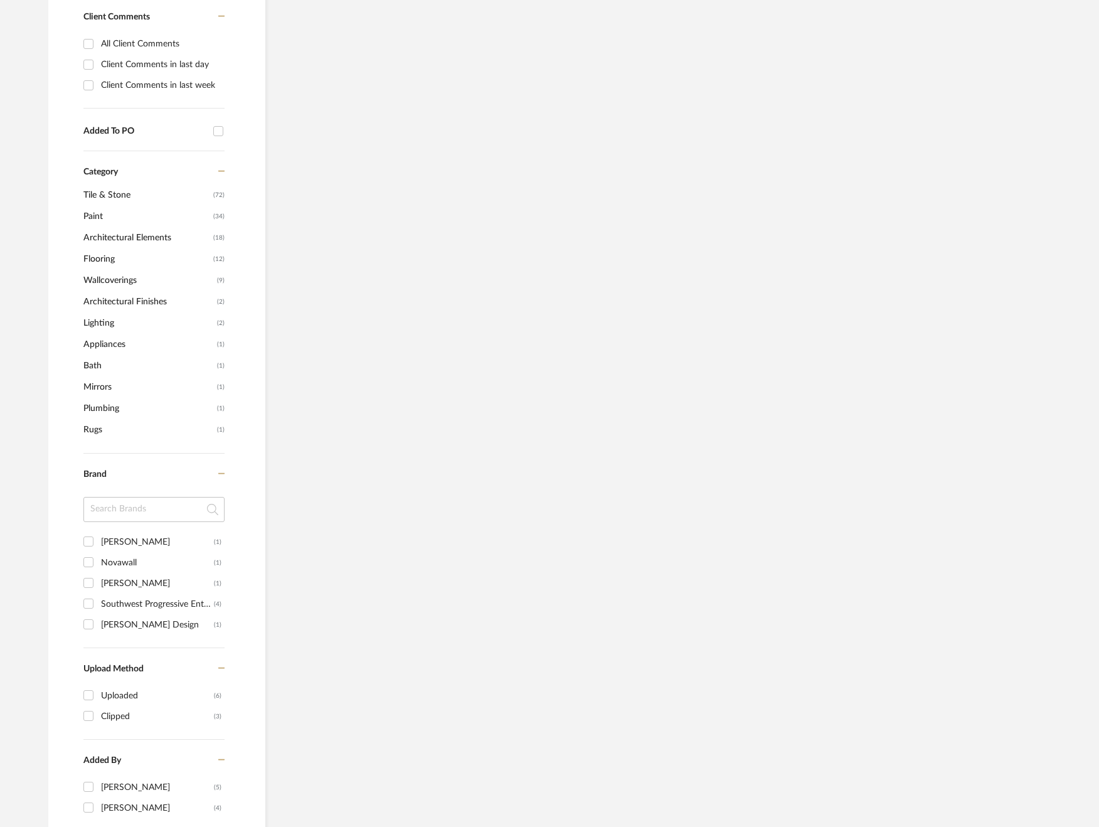
scroll to position [609, 0]
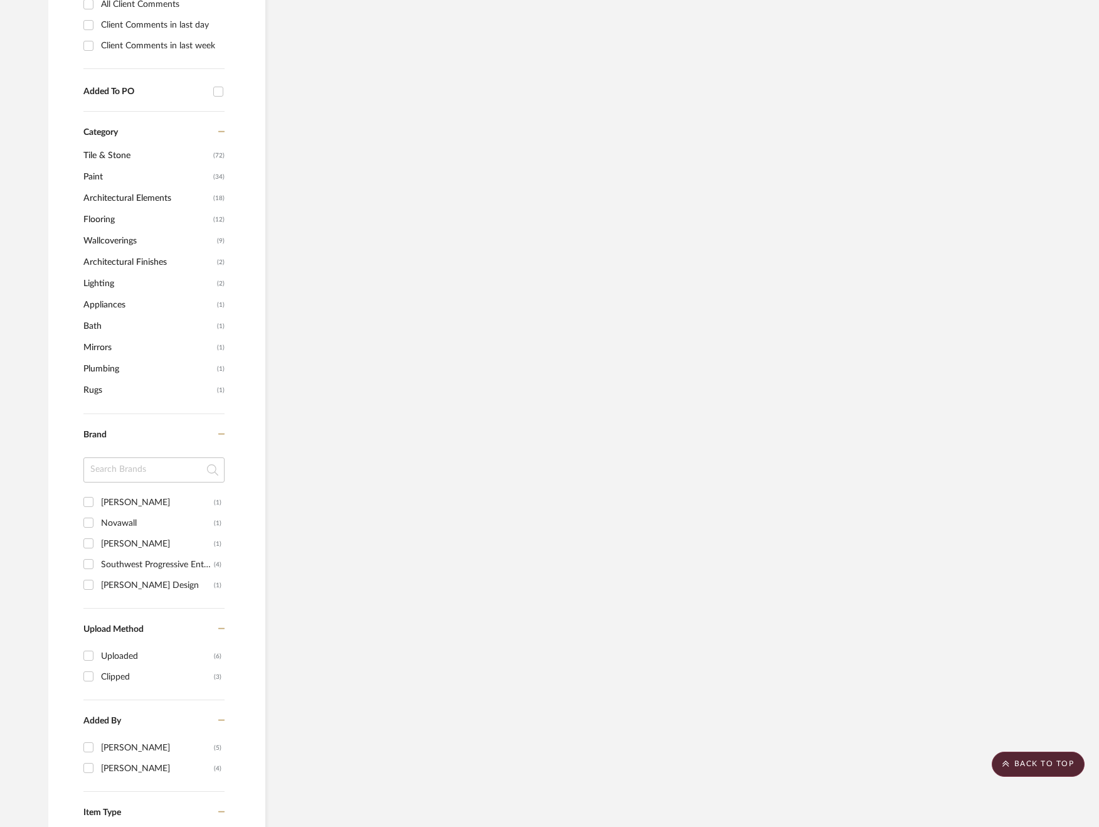
click at [108, 238] on span "Wallcoverings" at bounding box center [148, 240] width 131 height 21
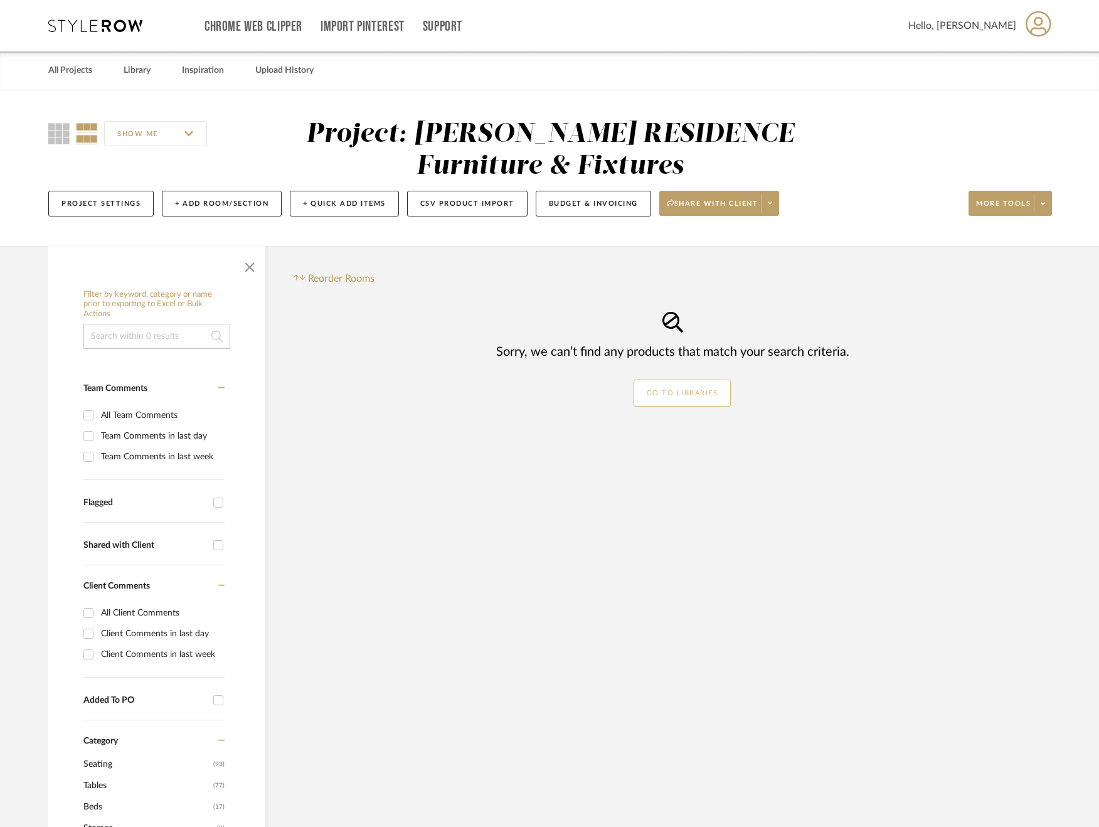
click at [661, 392] on link "GO TO LIBRARIES" at bounding box center [683, 393] width 98 height 27
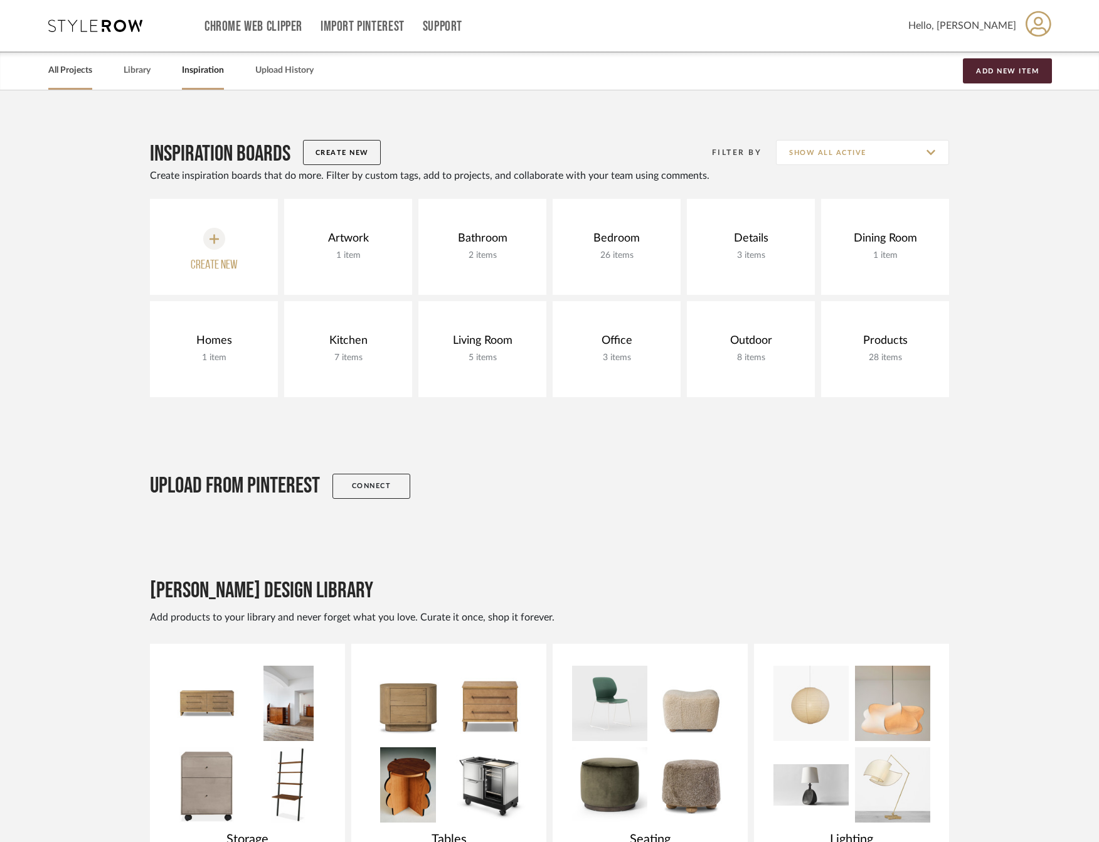
click at [74, 75] on link "All Projects" at bounding box center [70, 70] width 44 height 17
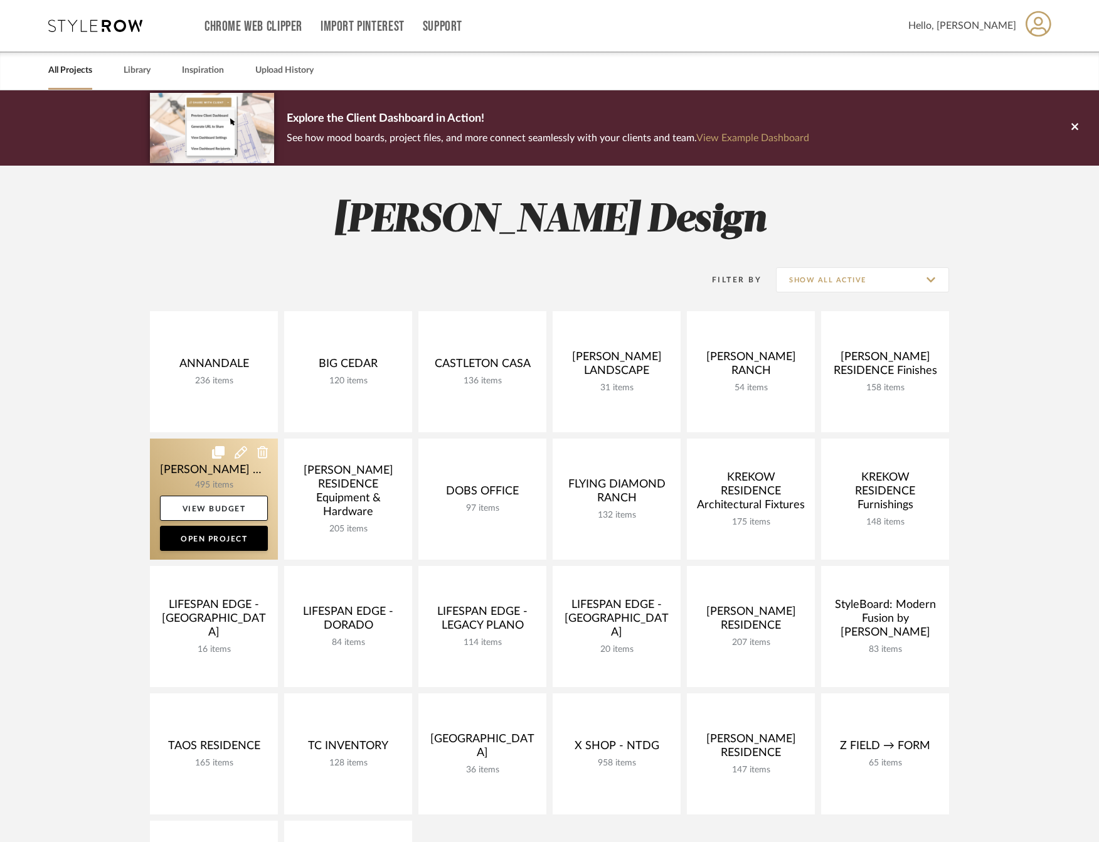
click at [189, 478] on link at bounding box center [214, 499] width 128 height 121
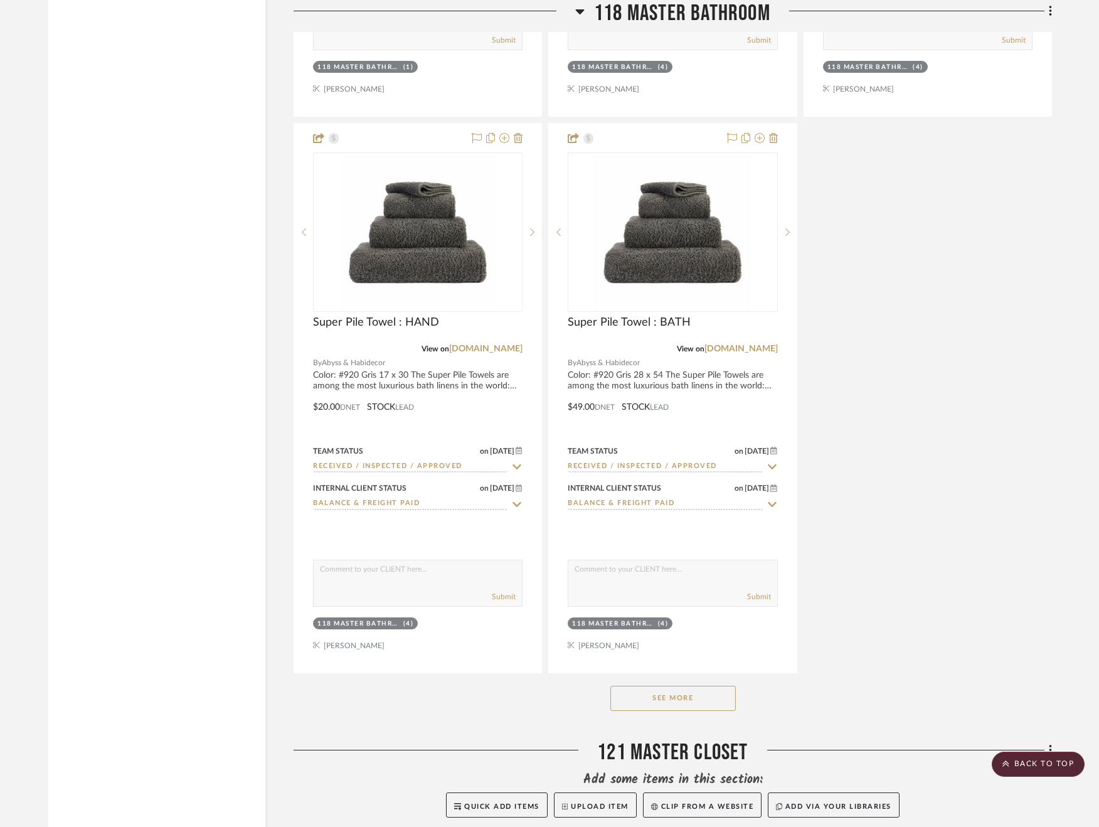
scroll to position [16170, 0]
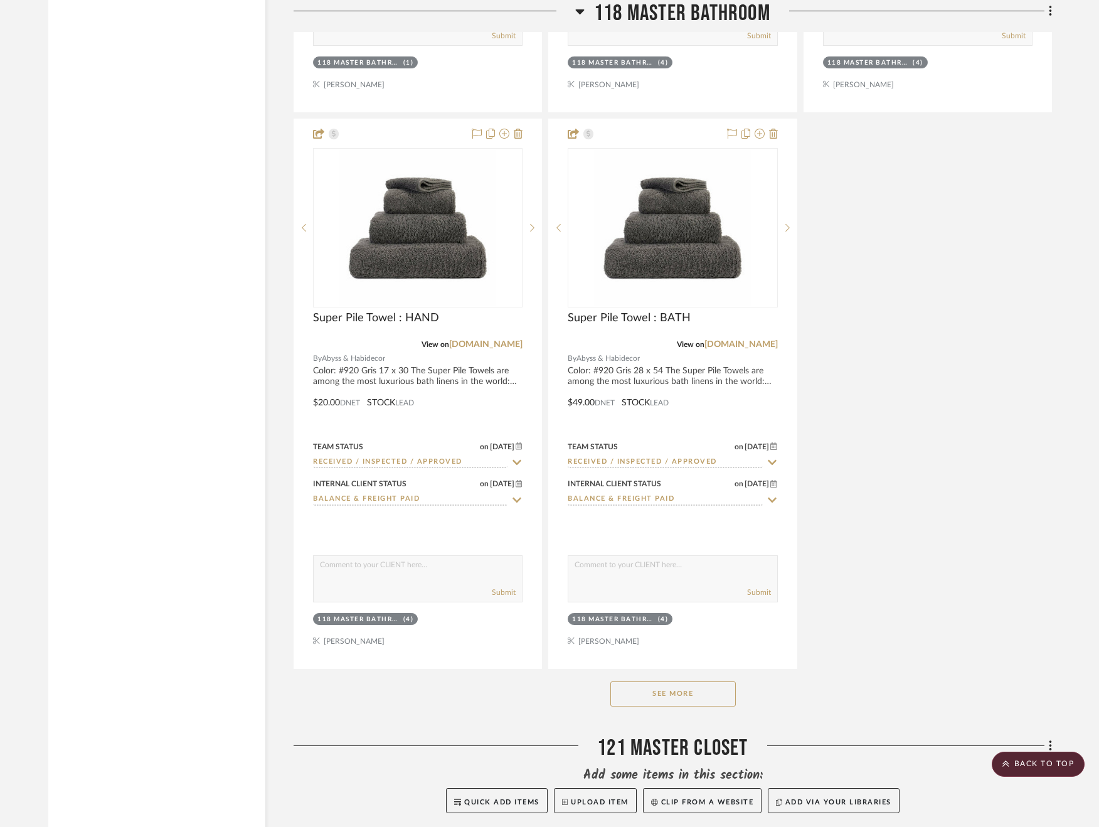
click at [667, 681] on button "See More" at bounding box center [673, 693] width 125 height 25
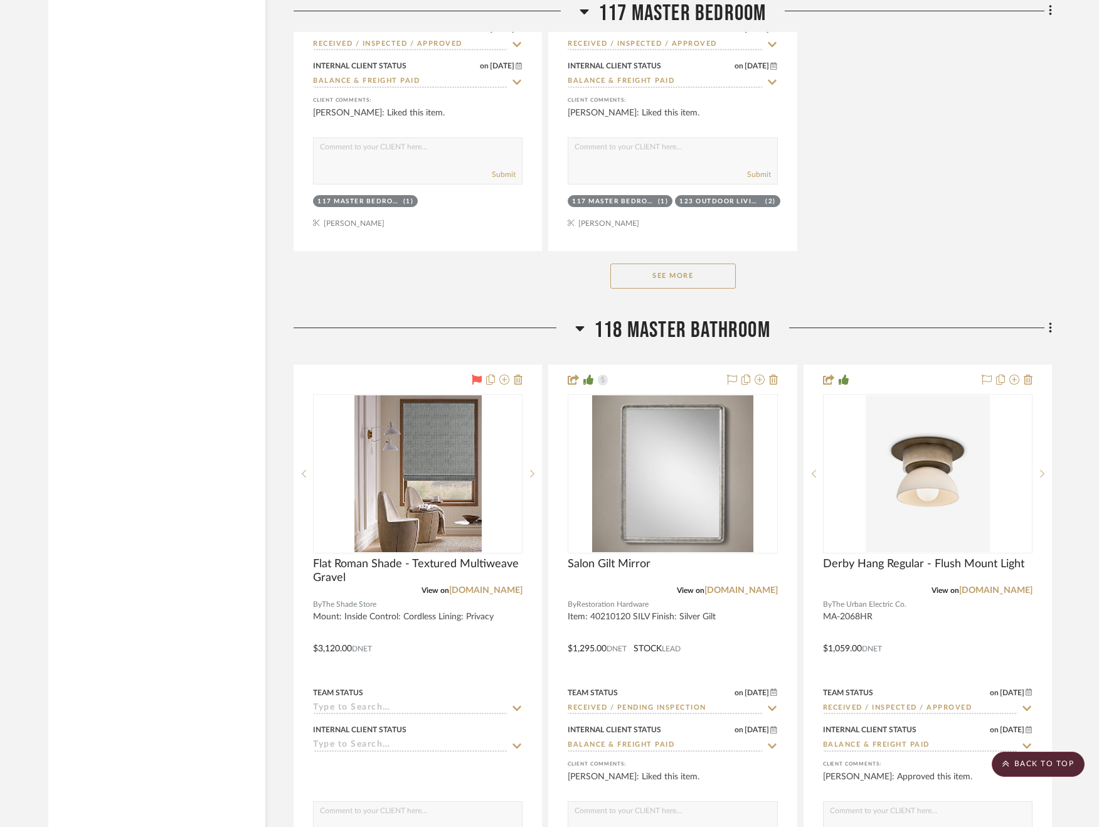
scroll to position [14517, 0]
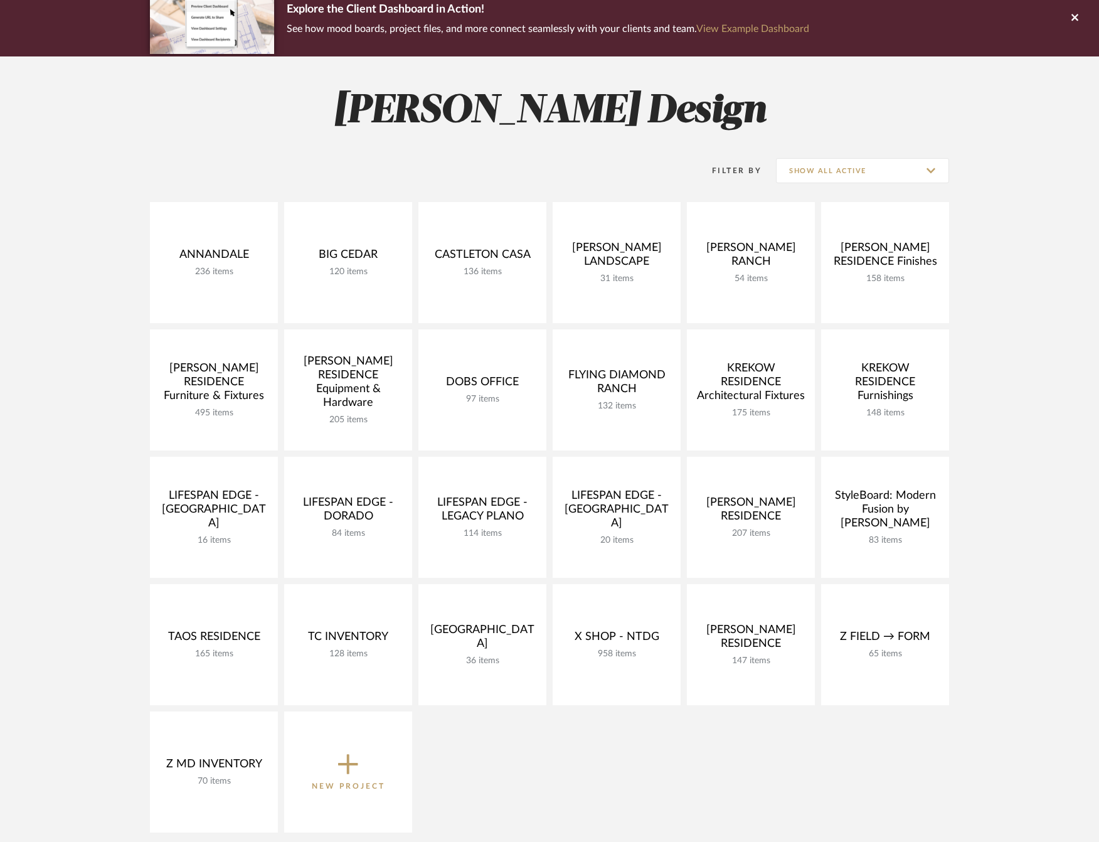
scroll to position [110, 0]
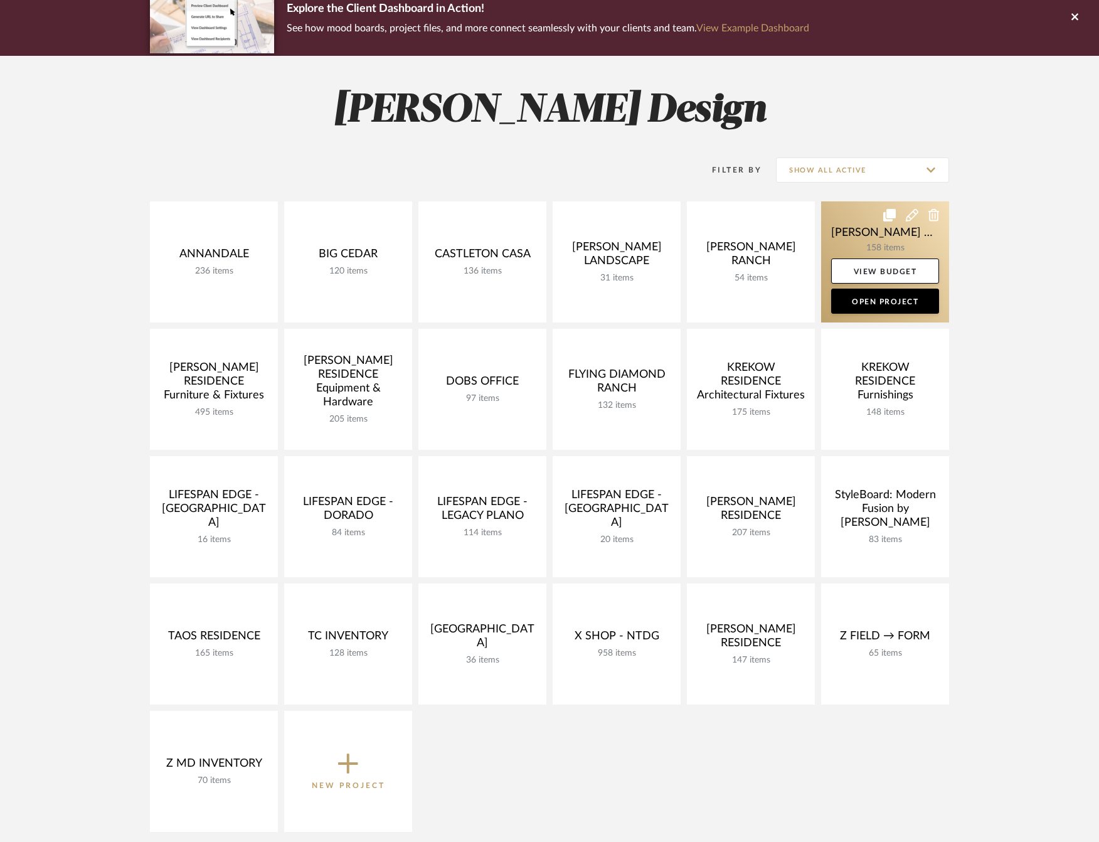
click at [835, 235] on link at bounding box center [885, 261] width 128 height 121
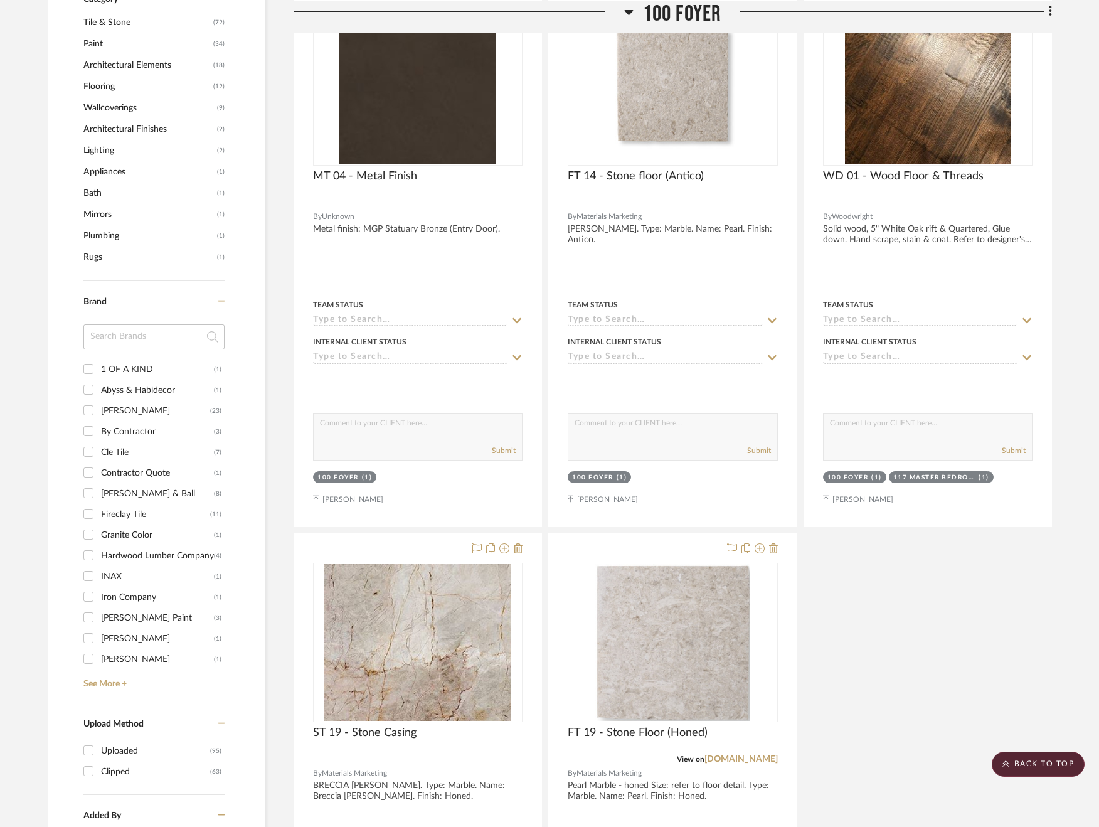
scroll to position [977, 0]
click at [110, 668] on link "See More +" at bounding box center [152, 678] width 144 height 20
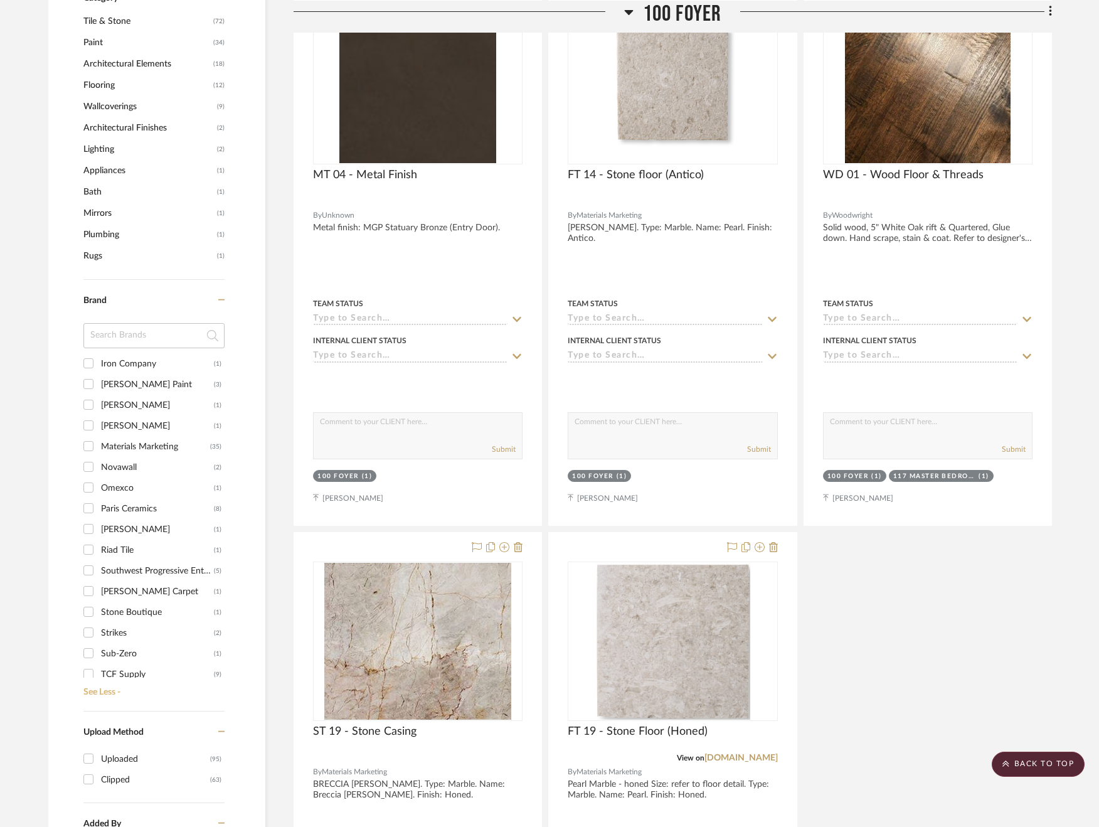
scroll to position [241, 0]
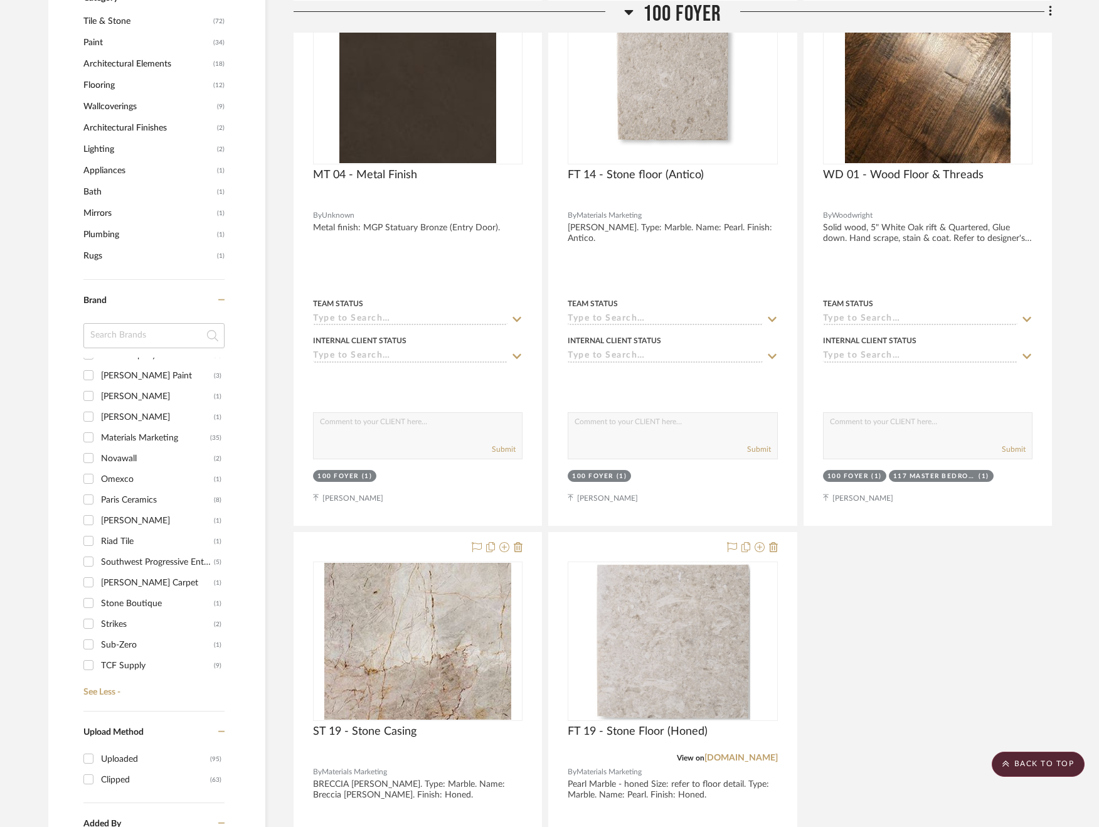
click at [110, 469] on div "Omexco" at bounding box center [157, 479] width 113 height 20
click at [99, 469] on input "Omexco (1)" at bounding box center [88, 479] width 20 height 20
checkbox input "true"
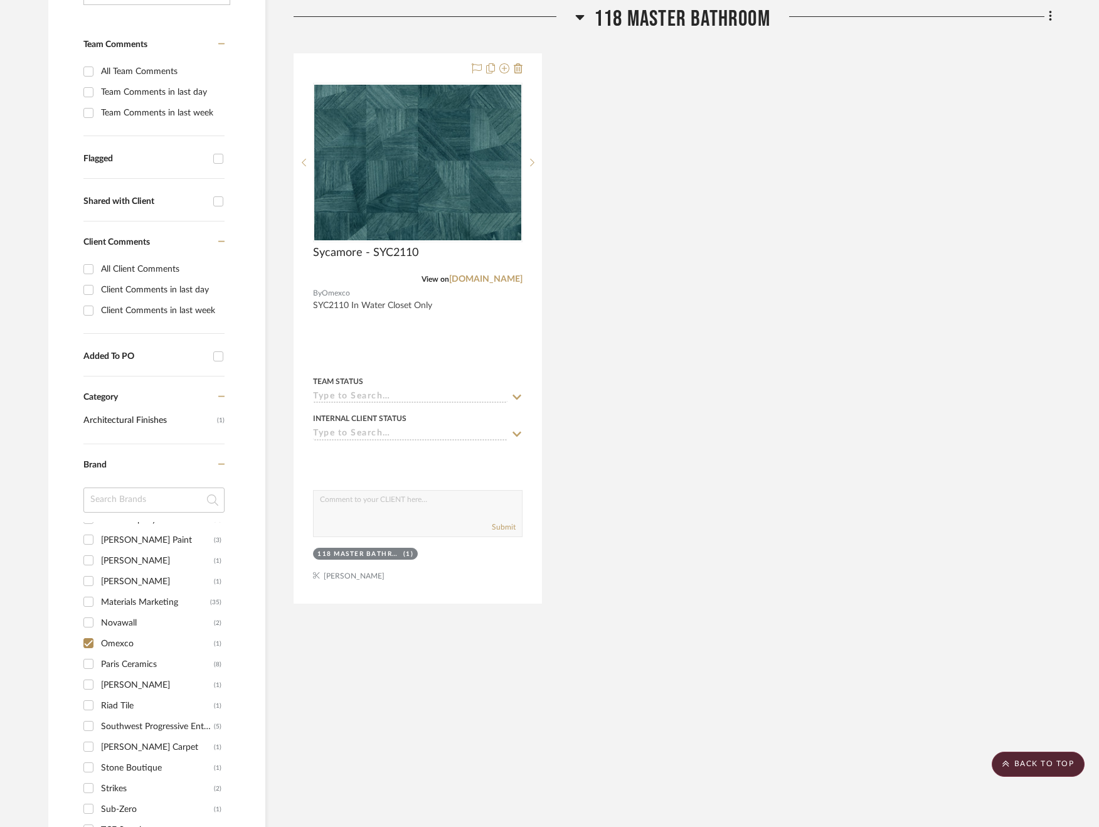
scroll to position [0, 0]
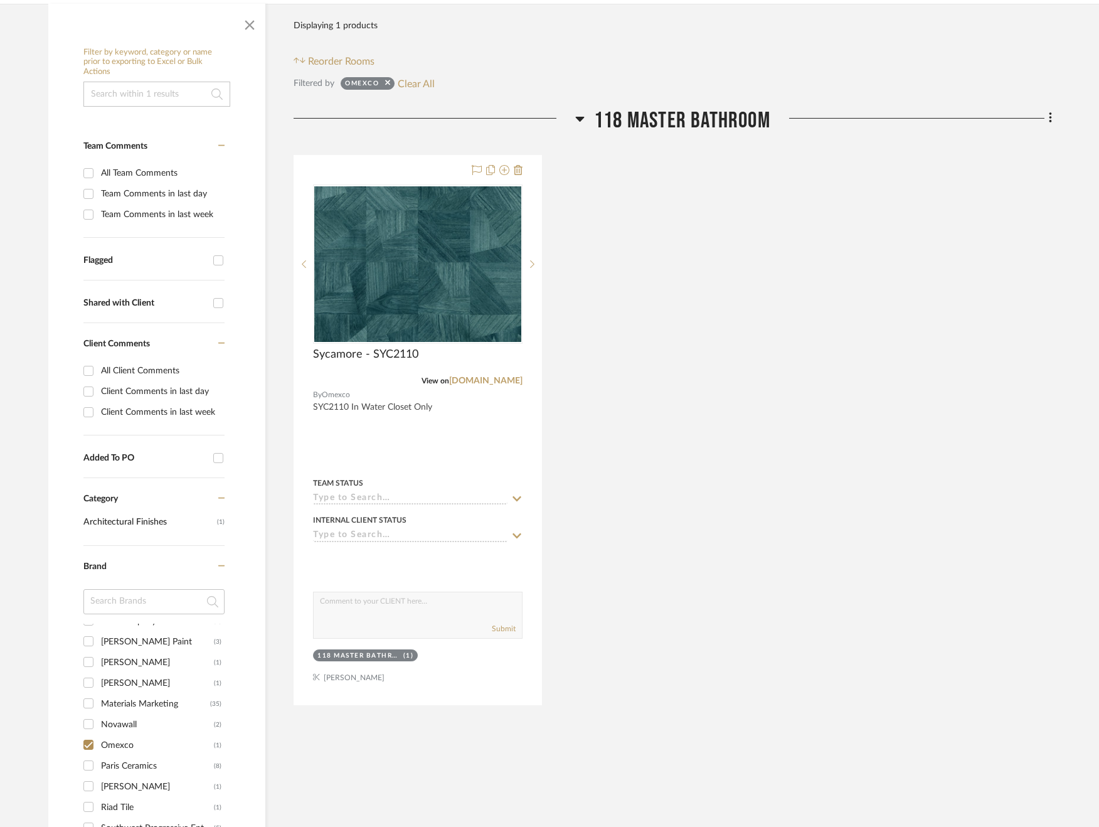
scroll to position [264, 0]
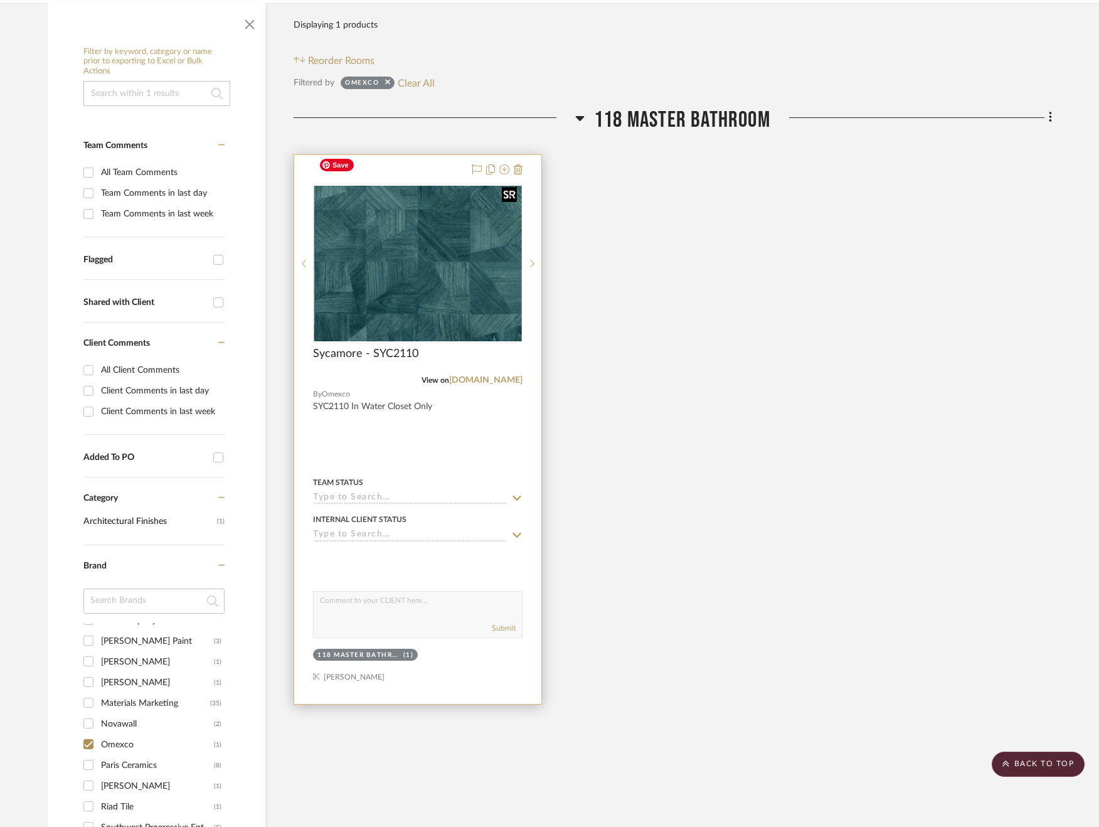
click at [413, 227] on img "0" at bounding box center [417, 264] width 207 height 156
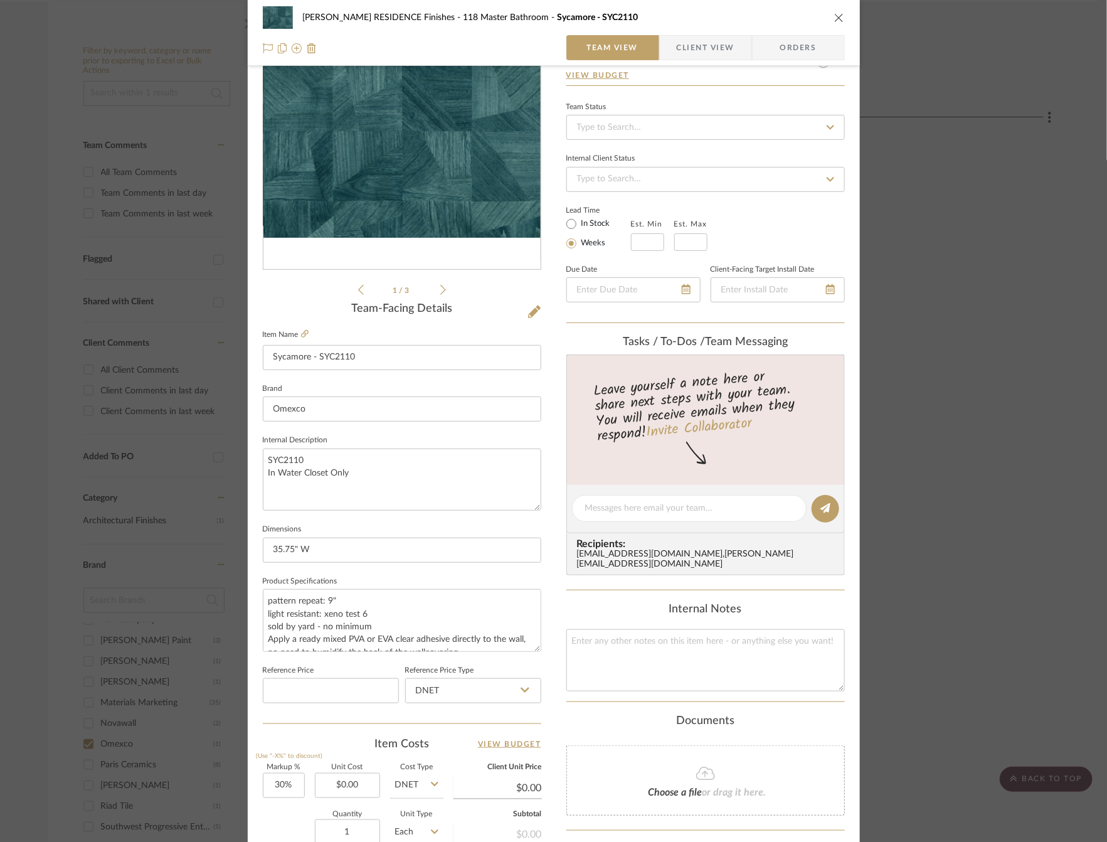
scroll to position [90, 0]
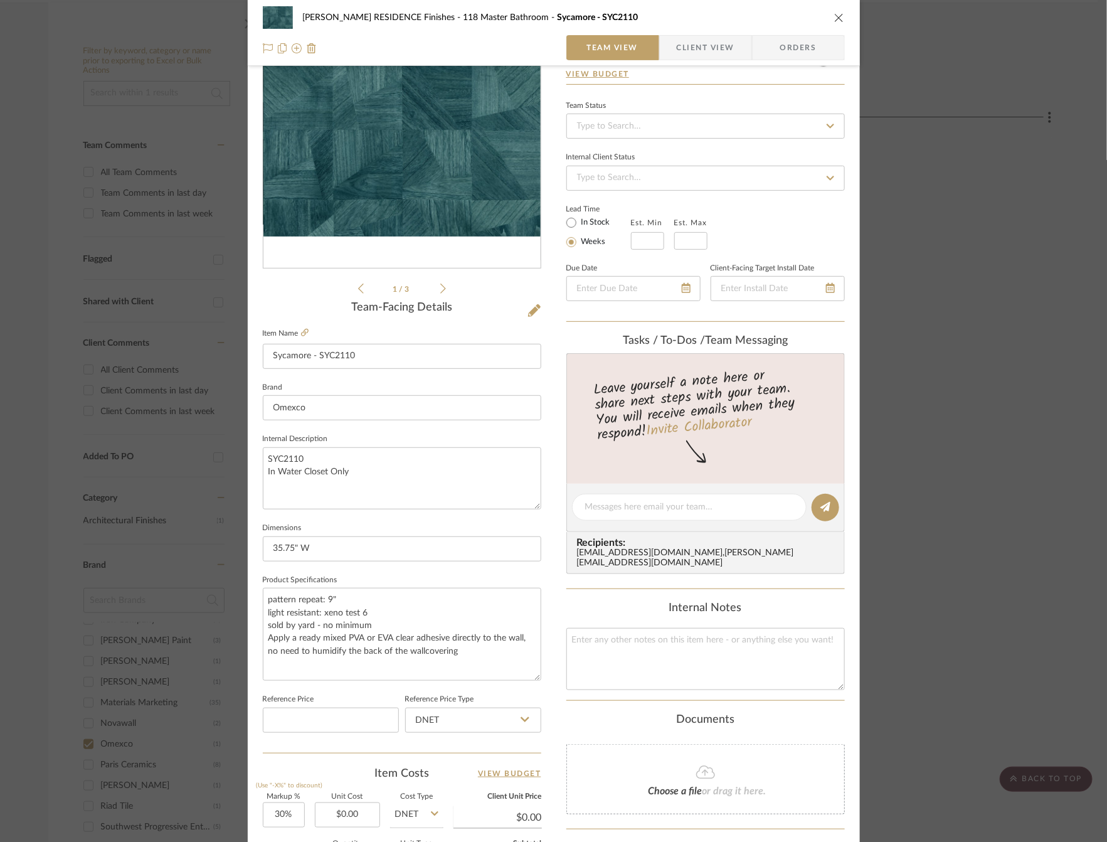
drag, startPoint x: 529, startPoint y: 646, endPoint x: 551, endPoint y: 675, distance: 36.3
click at [551, 675] on div "COBLE RESIDENCE Finishes 118 Master Bathroom Sycamore - SYC2110 Team View Clien…" at bounding box center [554, 513] width 612 height 1189
click at [301, 334] on icon at bounding box center [305, 333] width 8 height 8
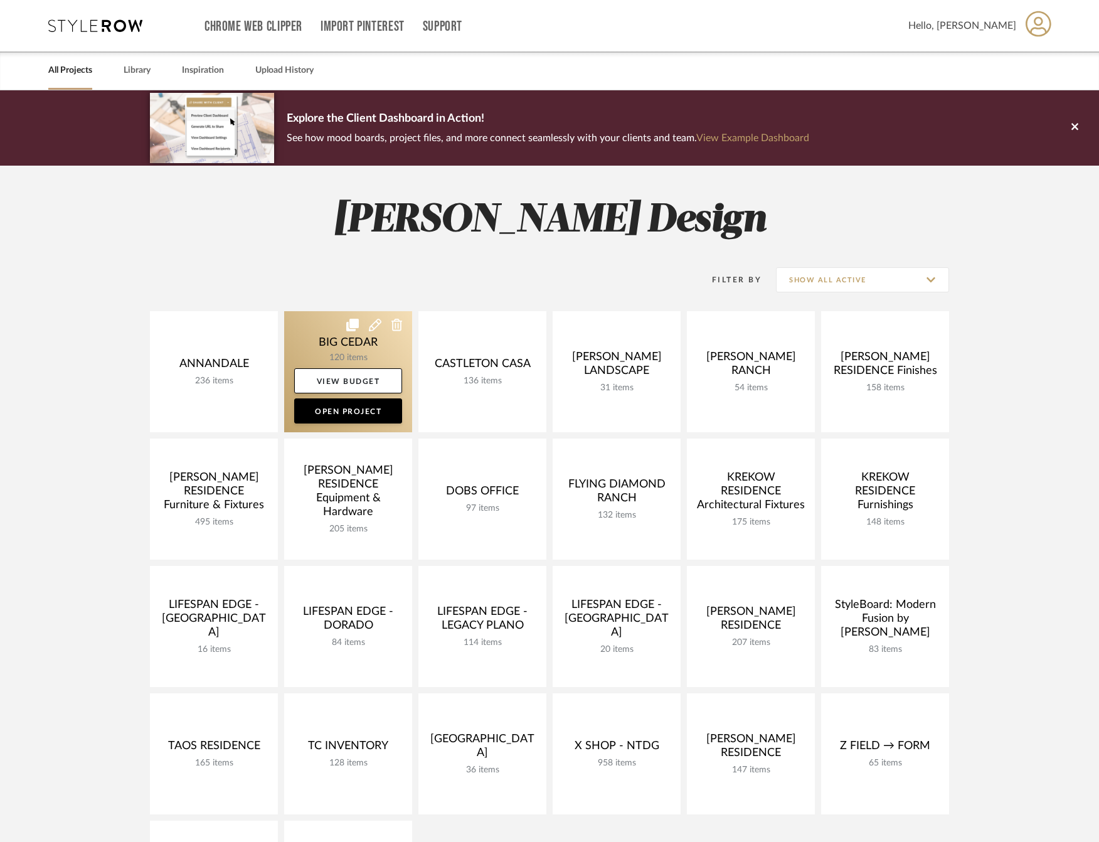
click at [326, 346] on link at bounding box center [348, 371] width 128 height 121
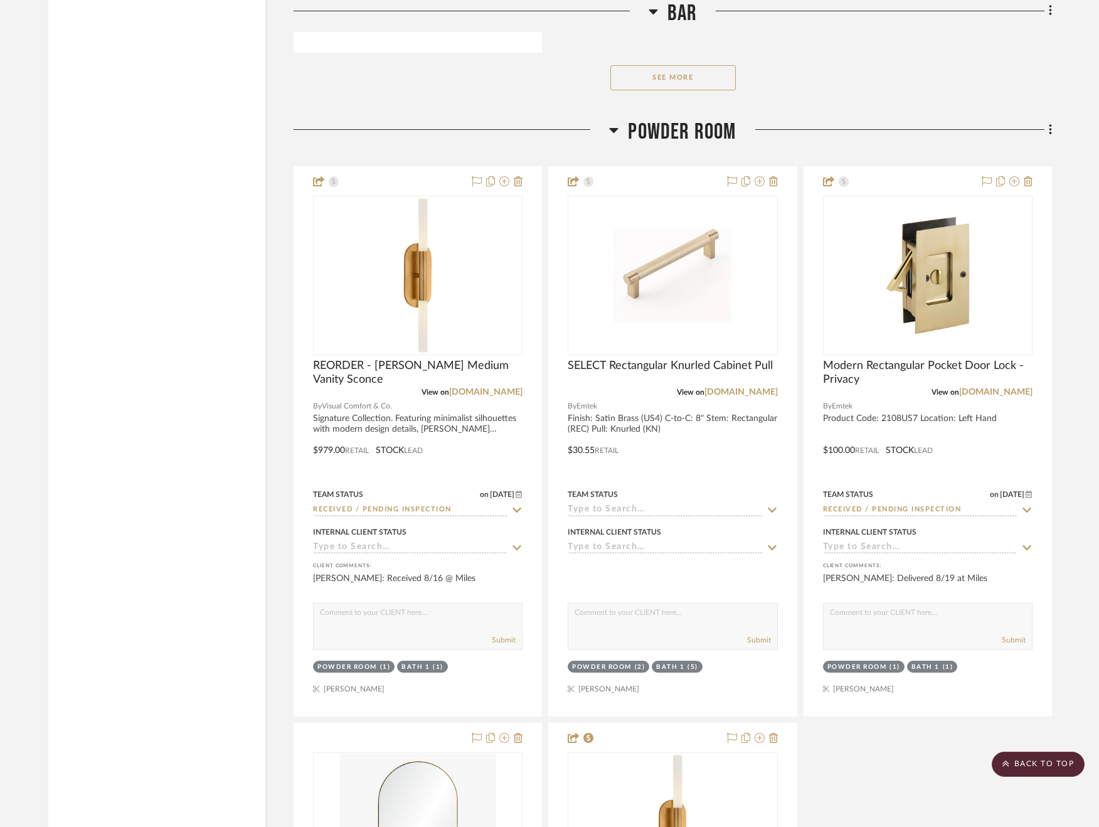
scroll to position [3750, 0]
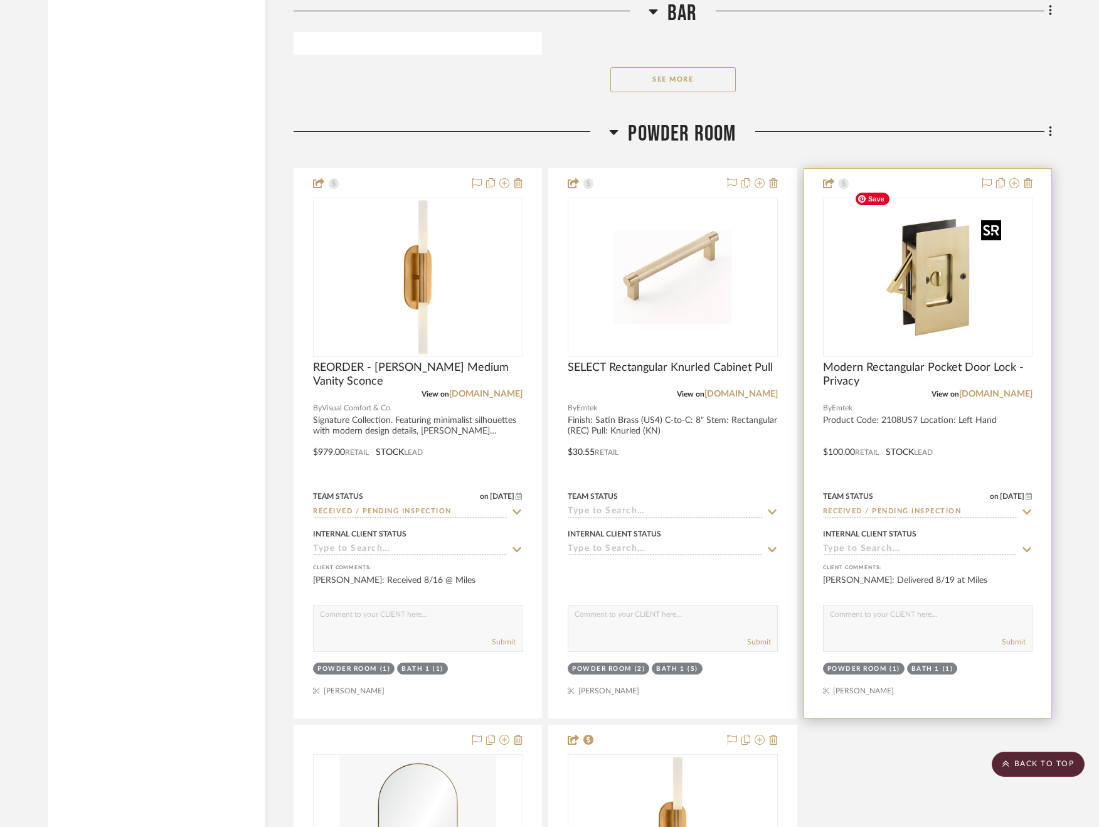
click at [0, 0] on img at bounding box center [0, 0] width 0 height 0
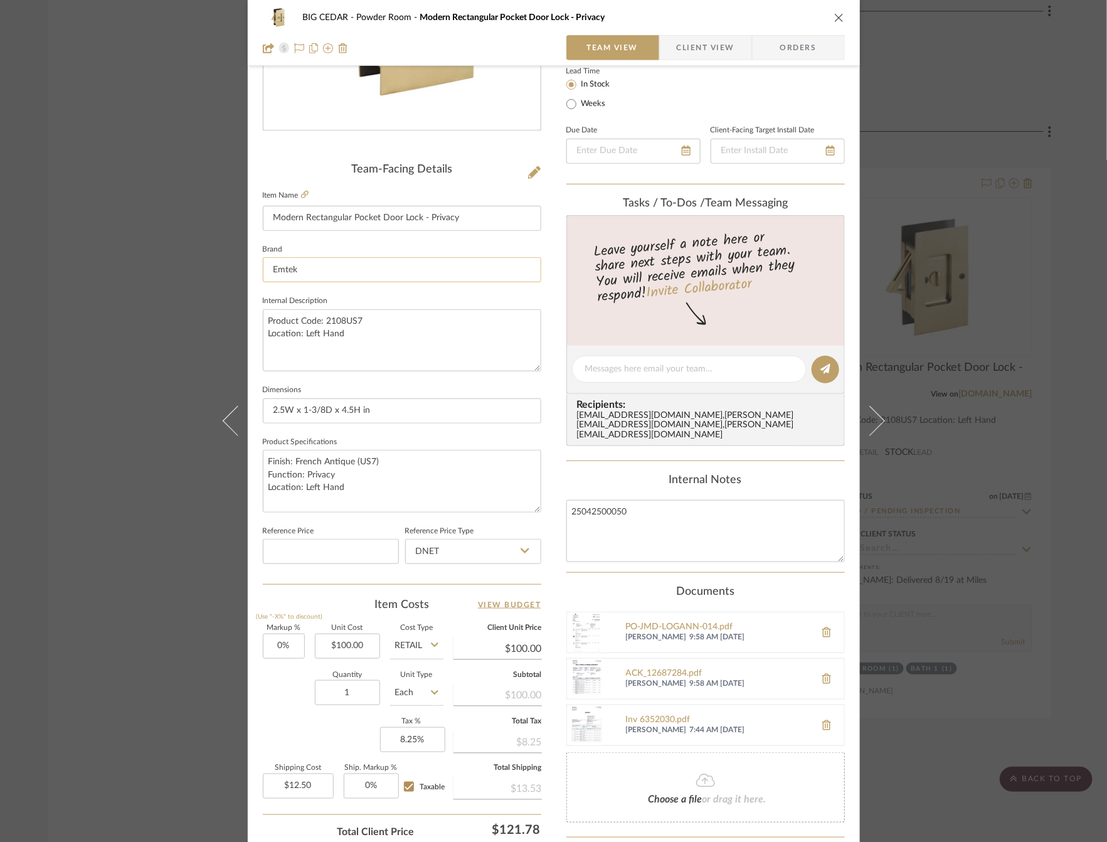
scroll to position [270, 0]
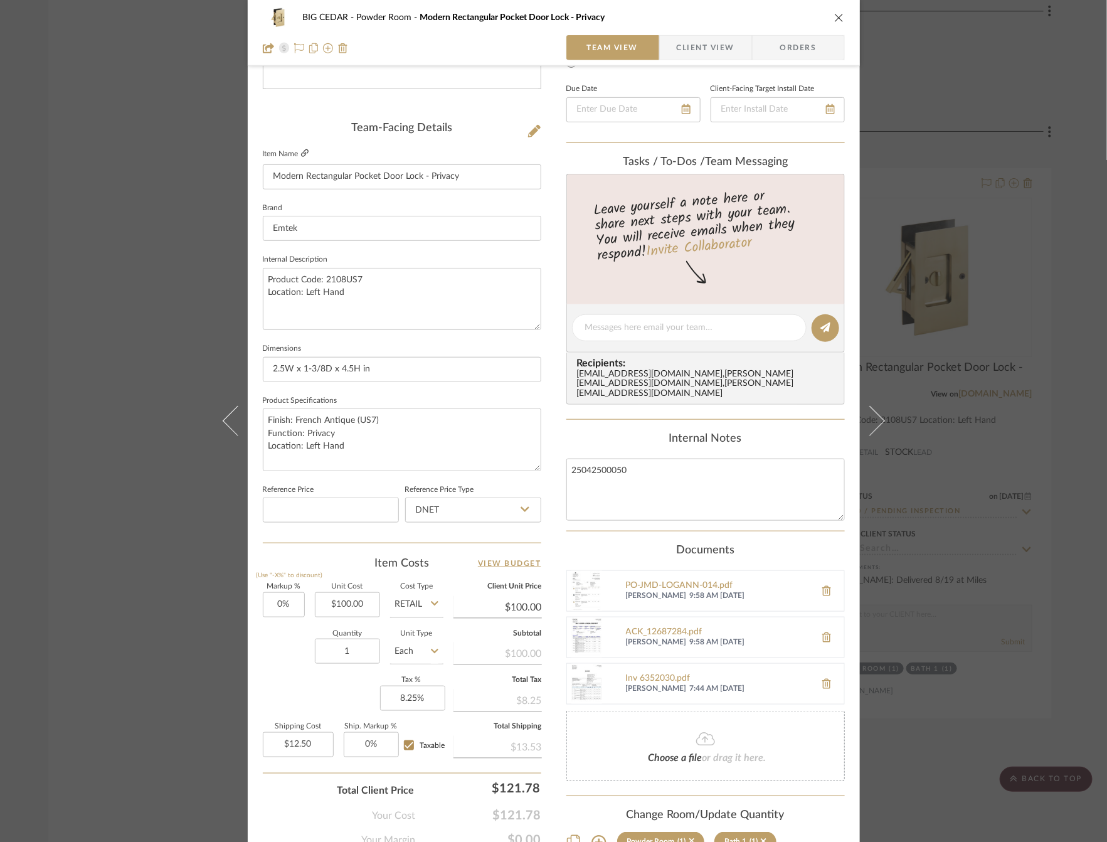
click at [302, 153] on icon at bounding box center [305, 153] width 8 height 8
